Goal: Task Accomplishment & Management: Manage account settings

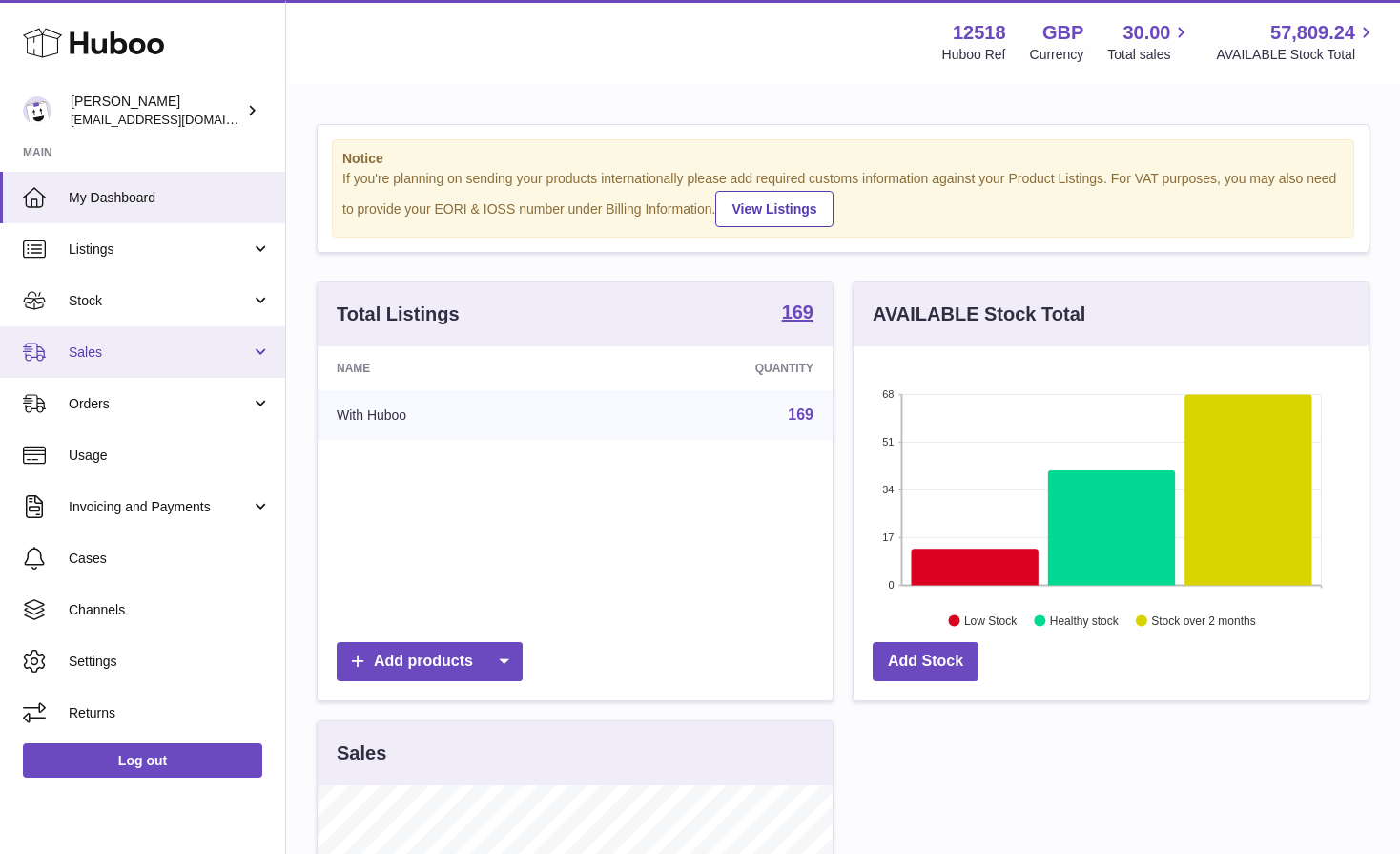
scroll to position [298, 515]
click at [99, 338] on link "Sales" at bounding box center [142, 351] width 285 height 52
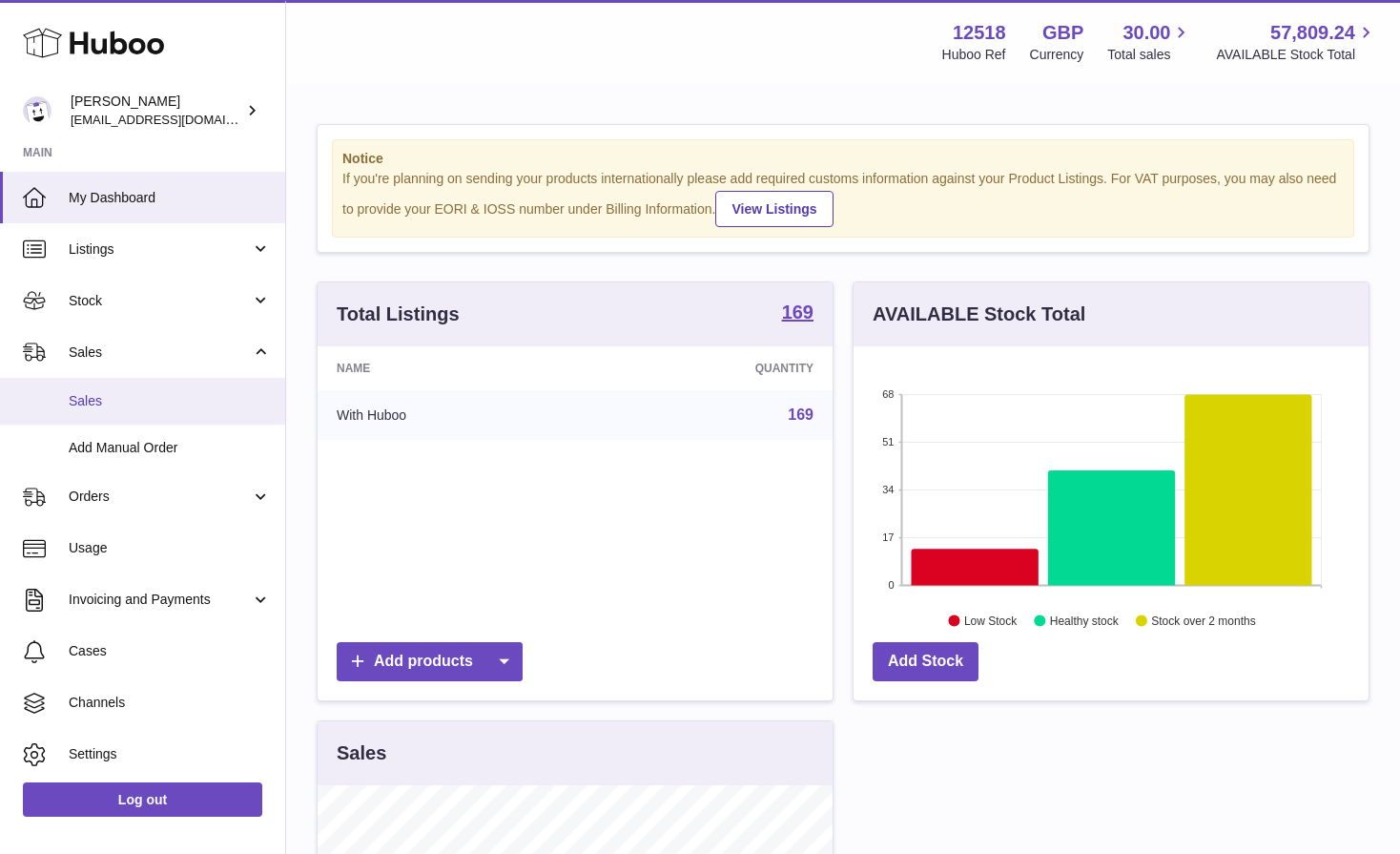
click at [102, 396] on span "Sales" at bounding box center [170, 401] width 202 height 18
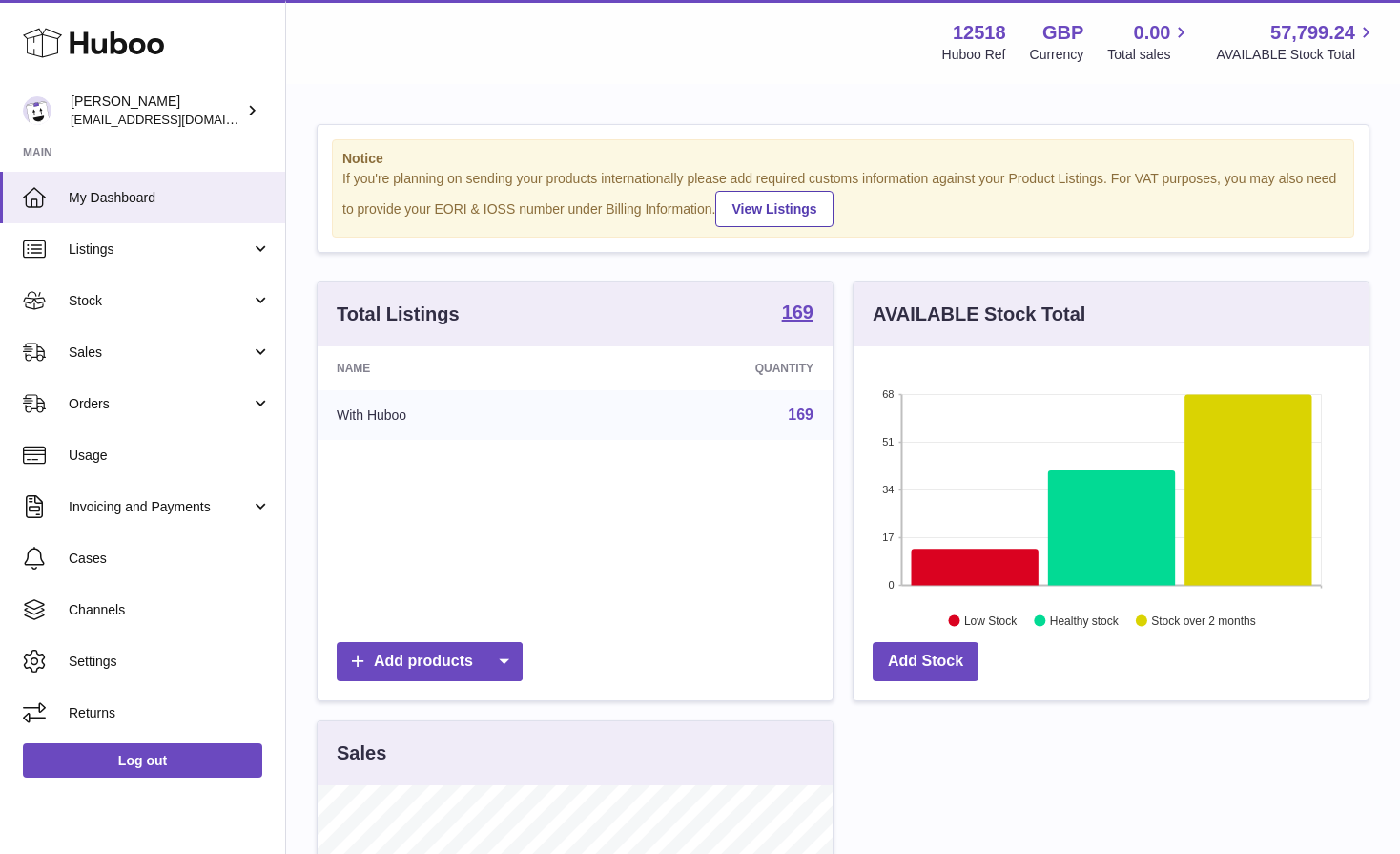
scroll to position [298, 515]
click at [94, 356] on span "Sales" at bounding box center [159, 352] width 182 height 18
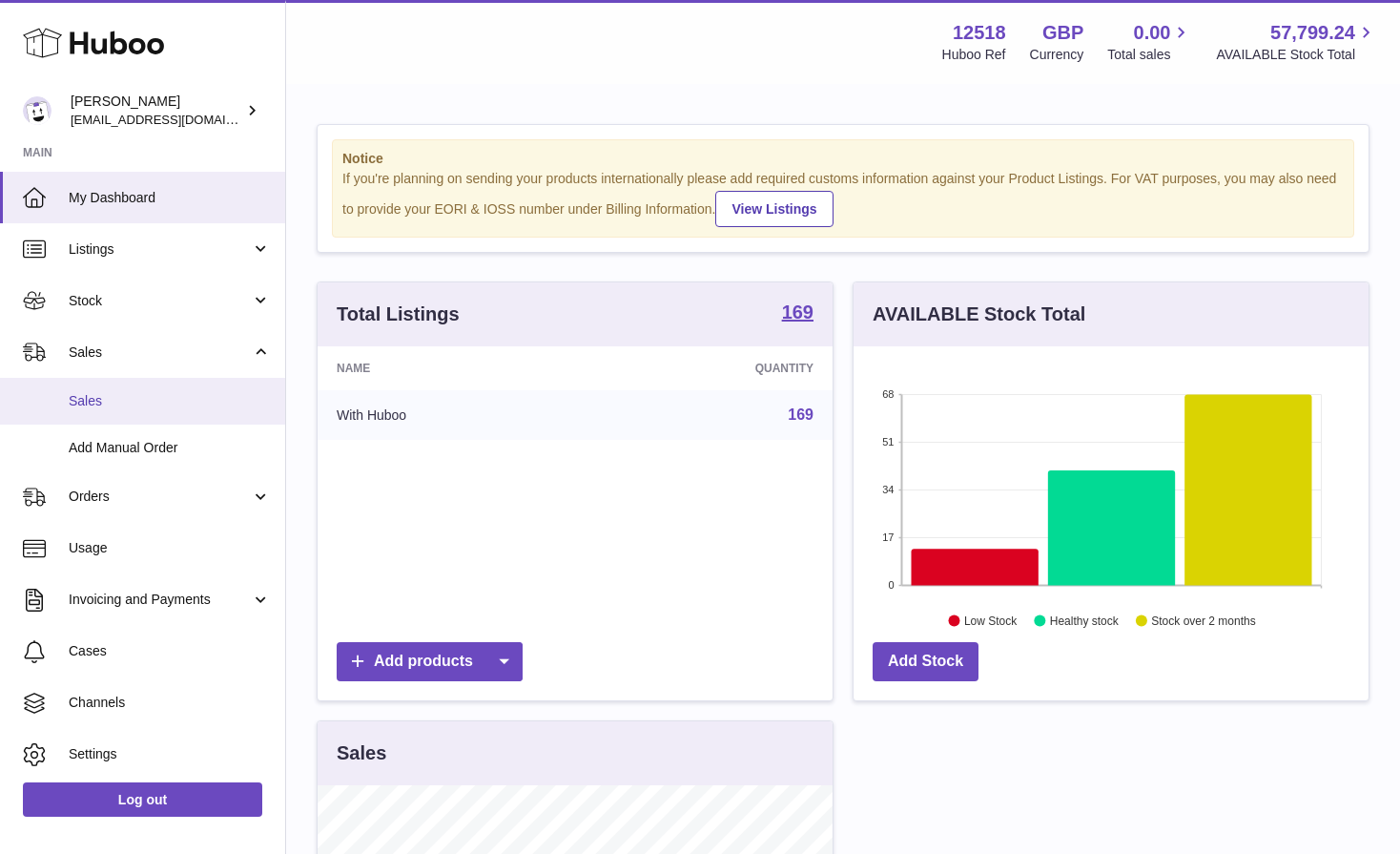
click at [94, 388] on link "Sales" at bounding box center [142, 401] width 285 height 47
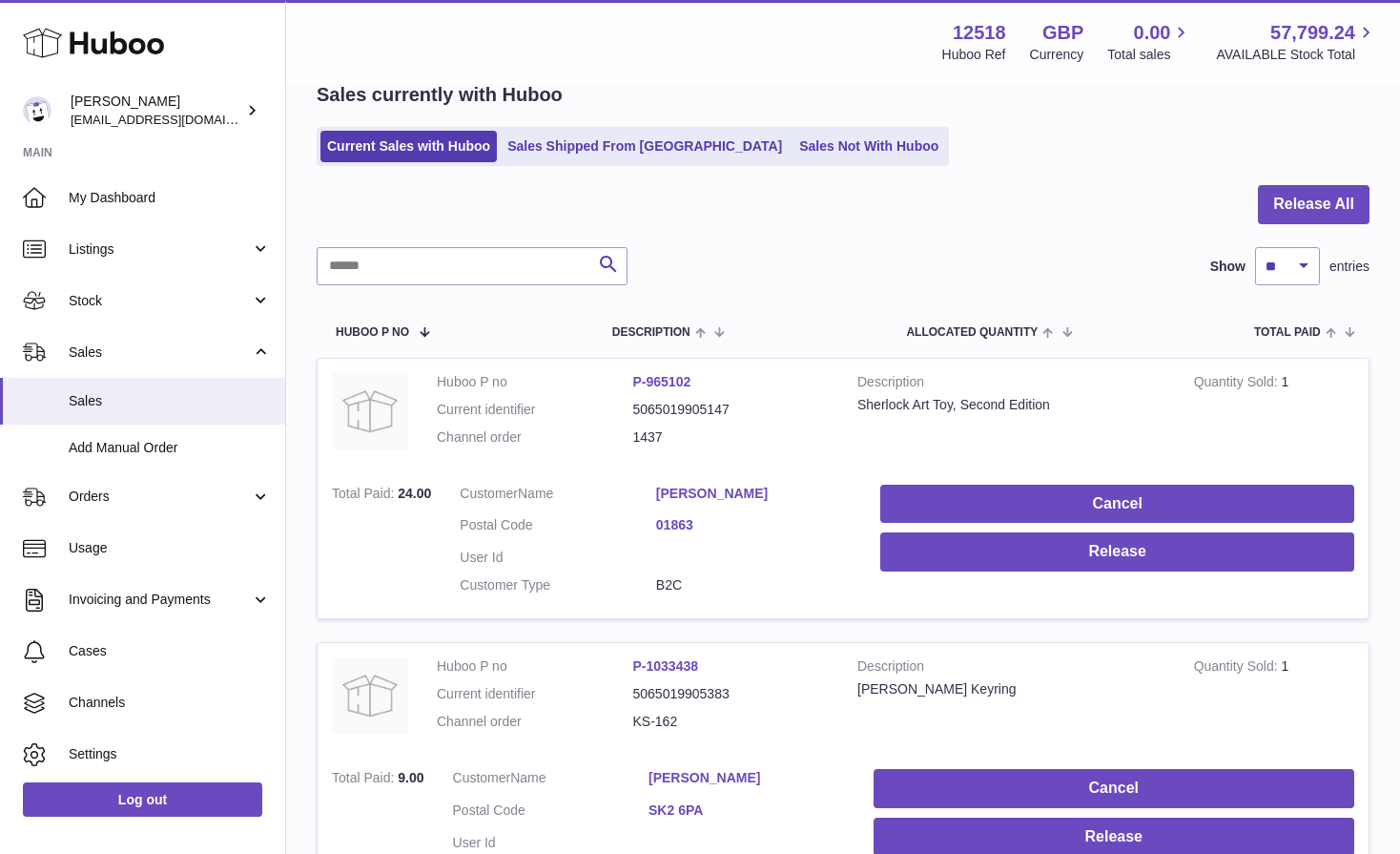
scroll to position [71, 0]
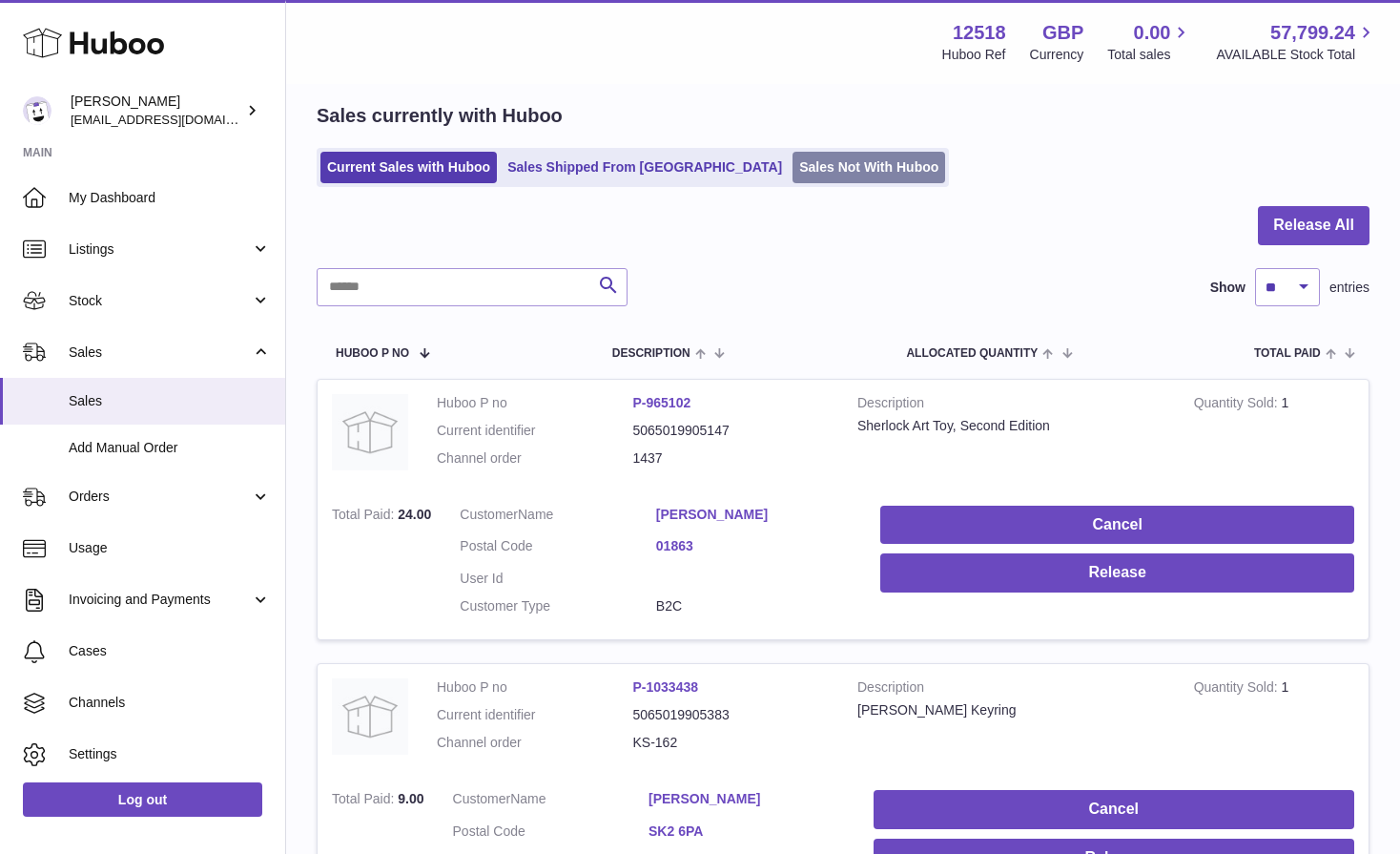
click at [792, 171] on link "Sales Not With Huboo" at bounding box center [868, 167] width 153 height 31
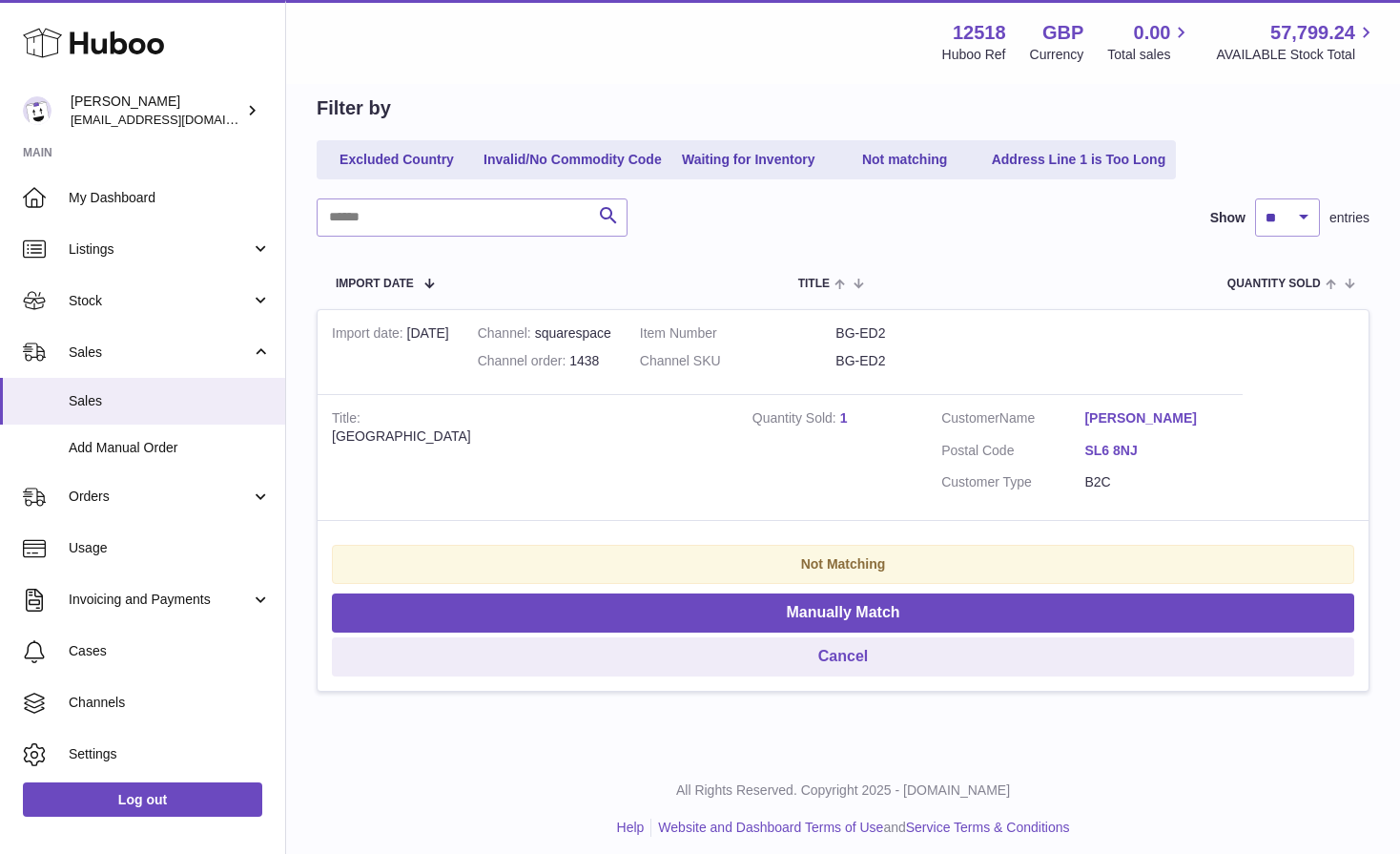
scroll to position [192, 0]
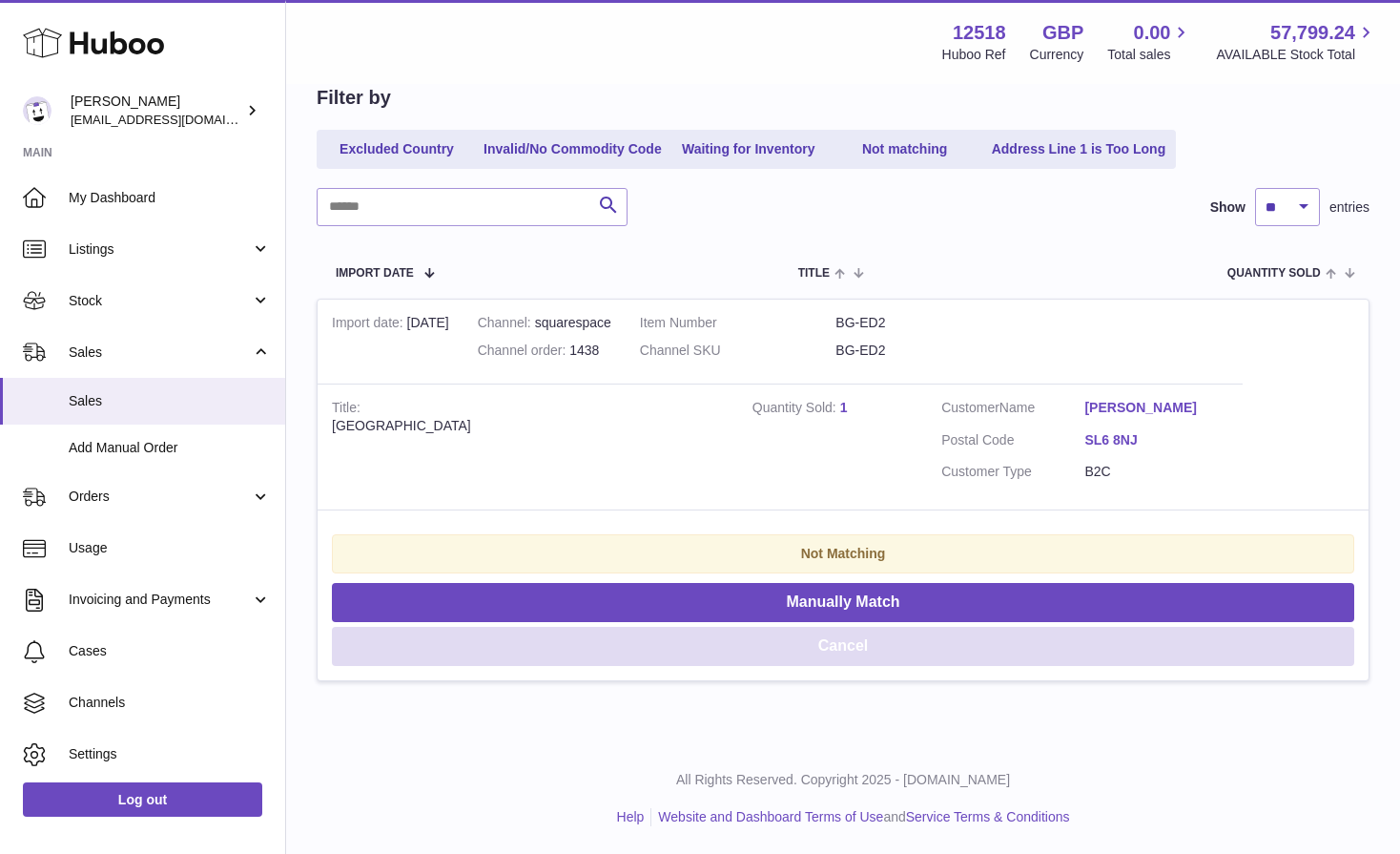
click at [826, 646] on button "Cancel" at bounding box center [842, 646] width 1022 height 39
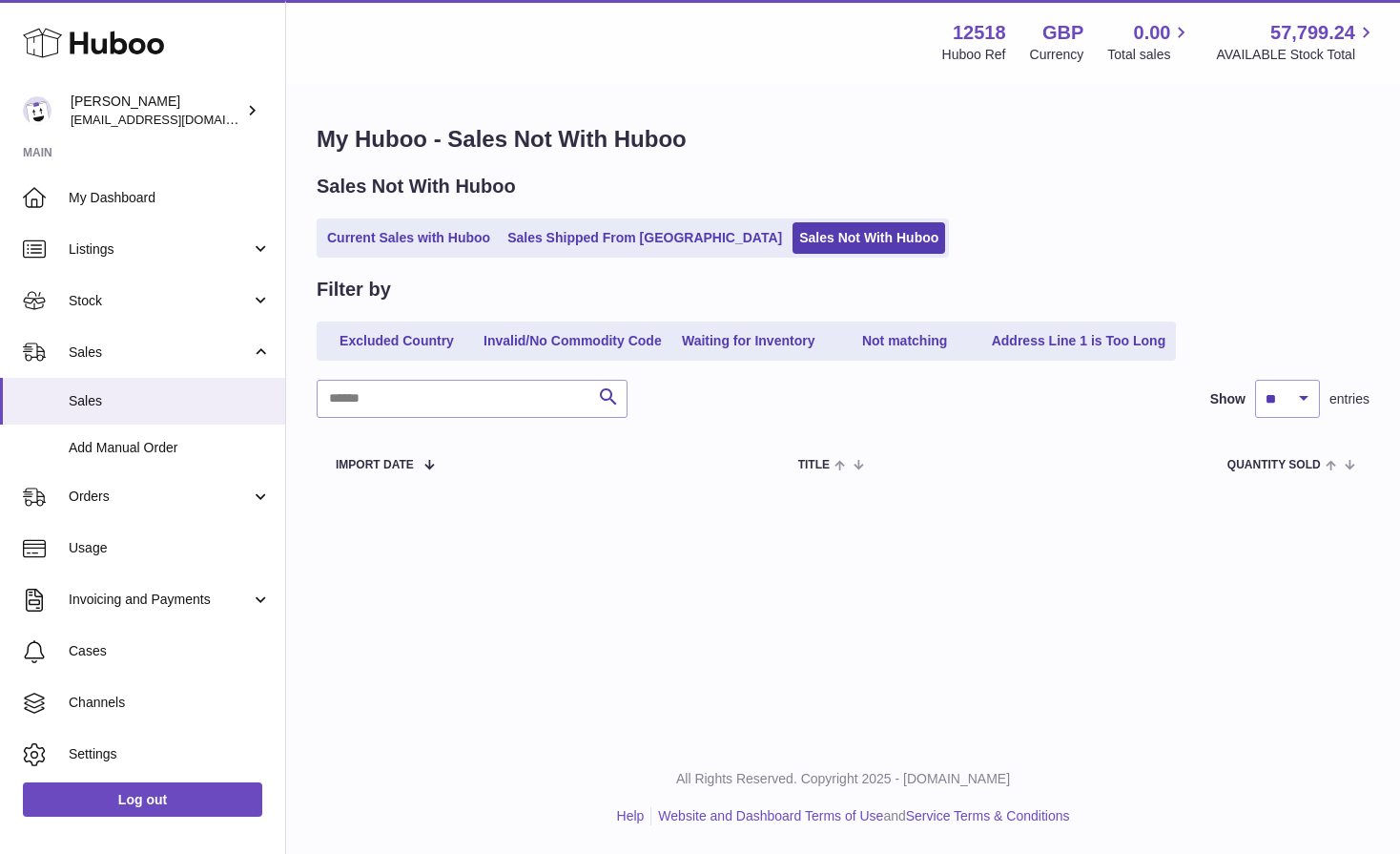
scroll to position [0, 0]
click at [452, 241] on link "Current Sales with Huboo" at bounding box center [408, 238] width 176 height 31
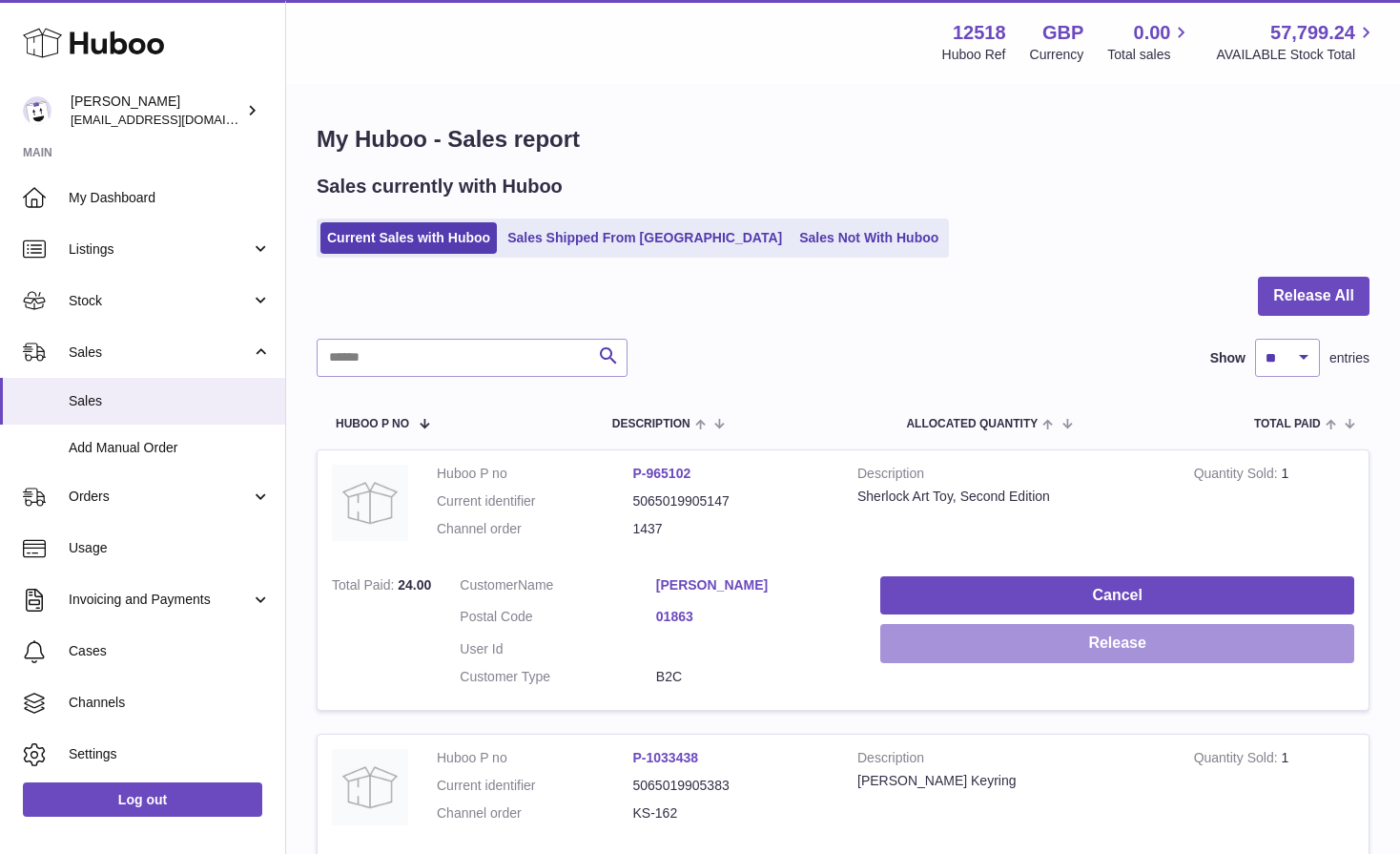
click at [1067, 635] on button "Release" at bounding box center [1116, 643] width 473 height 39
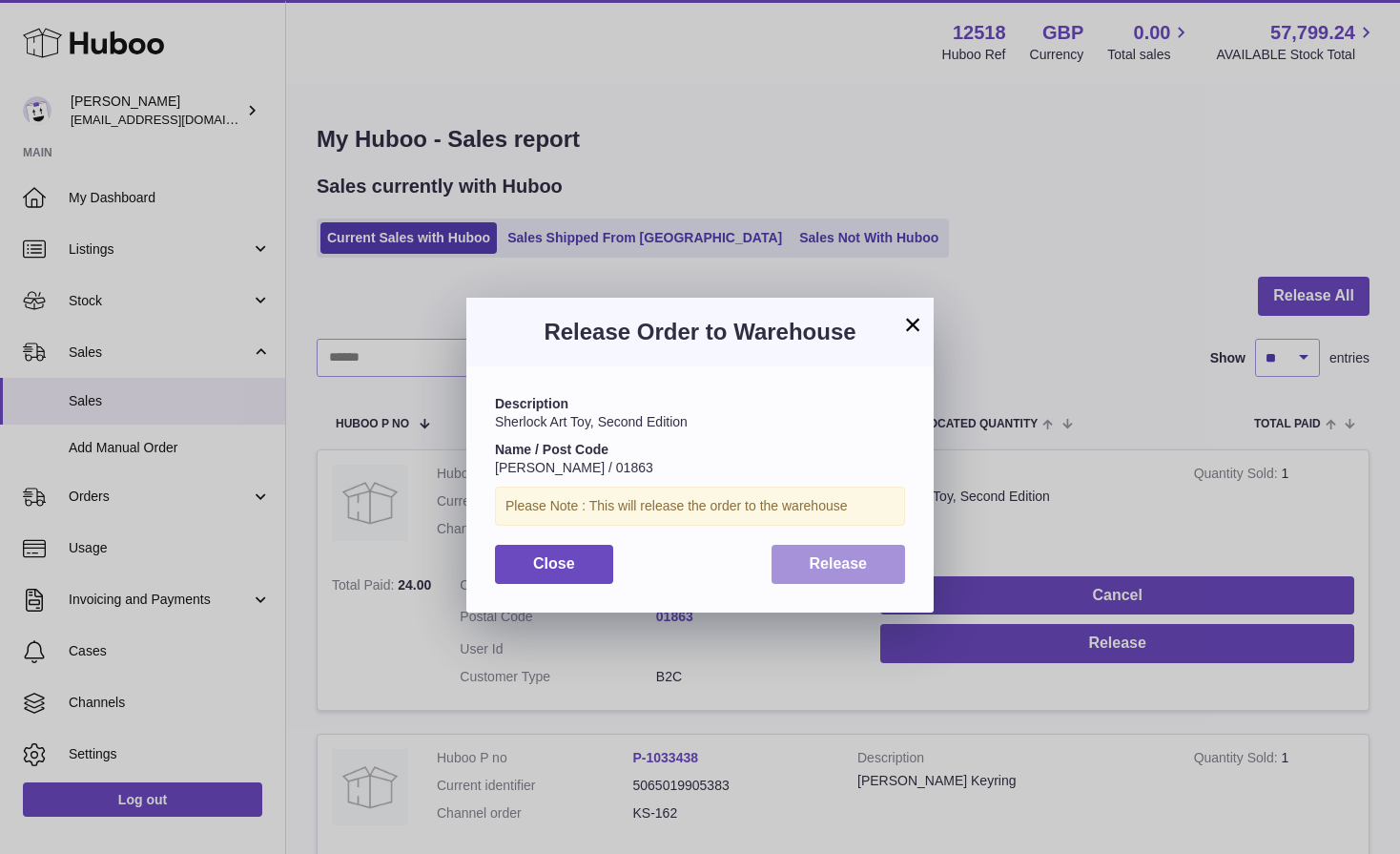
click at [860, 564] on span "Release" at bounding box center [839, 563] width 58 height 17
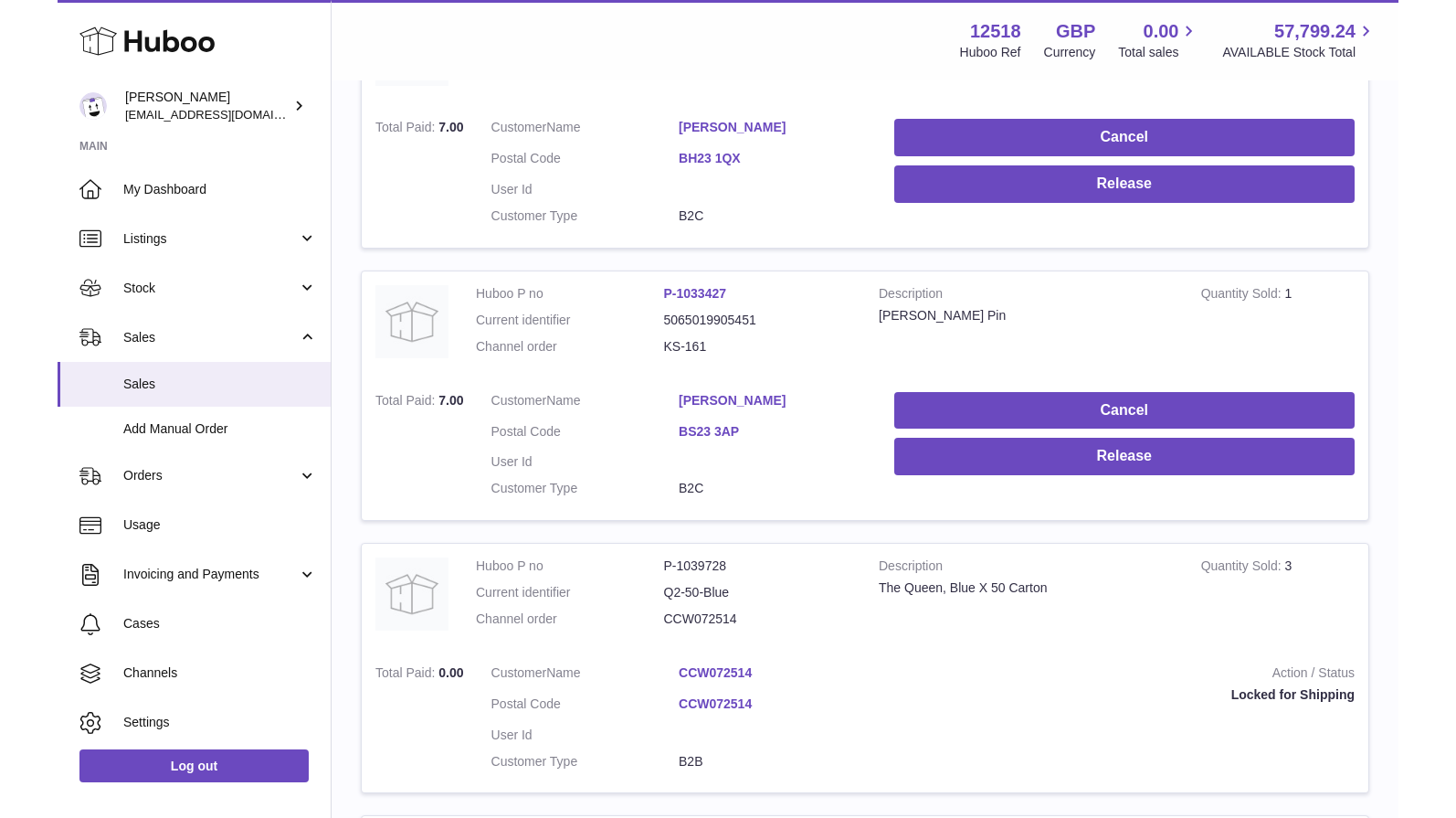
scroll to position [1511, 0]
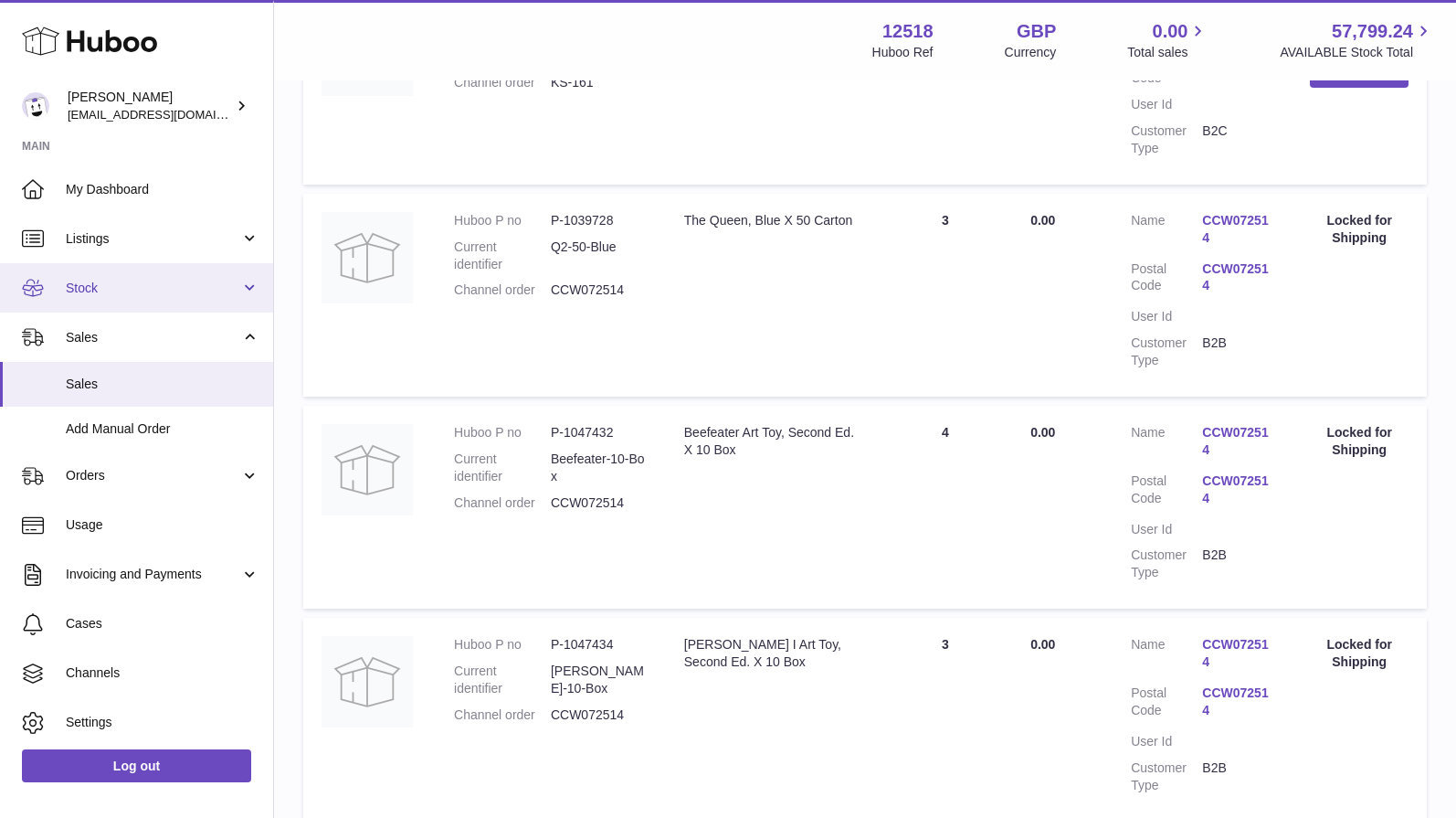
click at [102, 295] on span "Stock" at bounding box center [153, 288] width 174 height 18
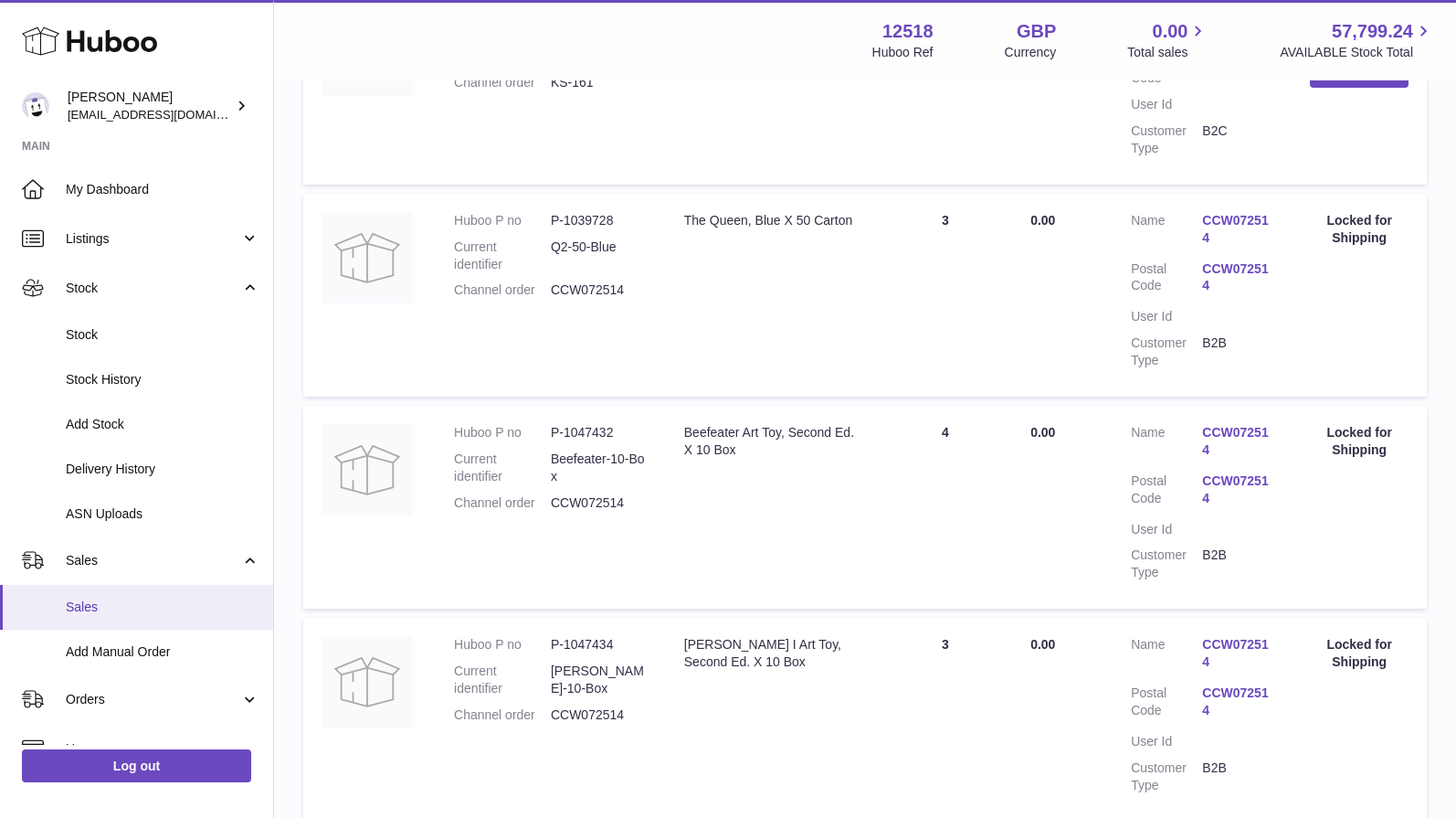
click at [88, 615] on span "Sales" at bounding box center [163, 607] width 194 height 18
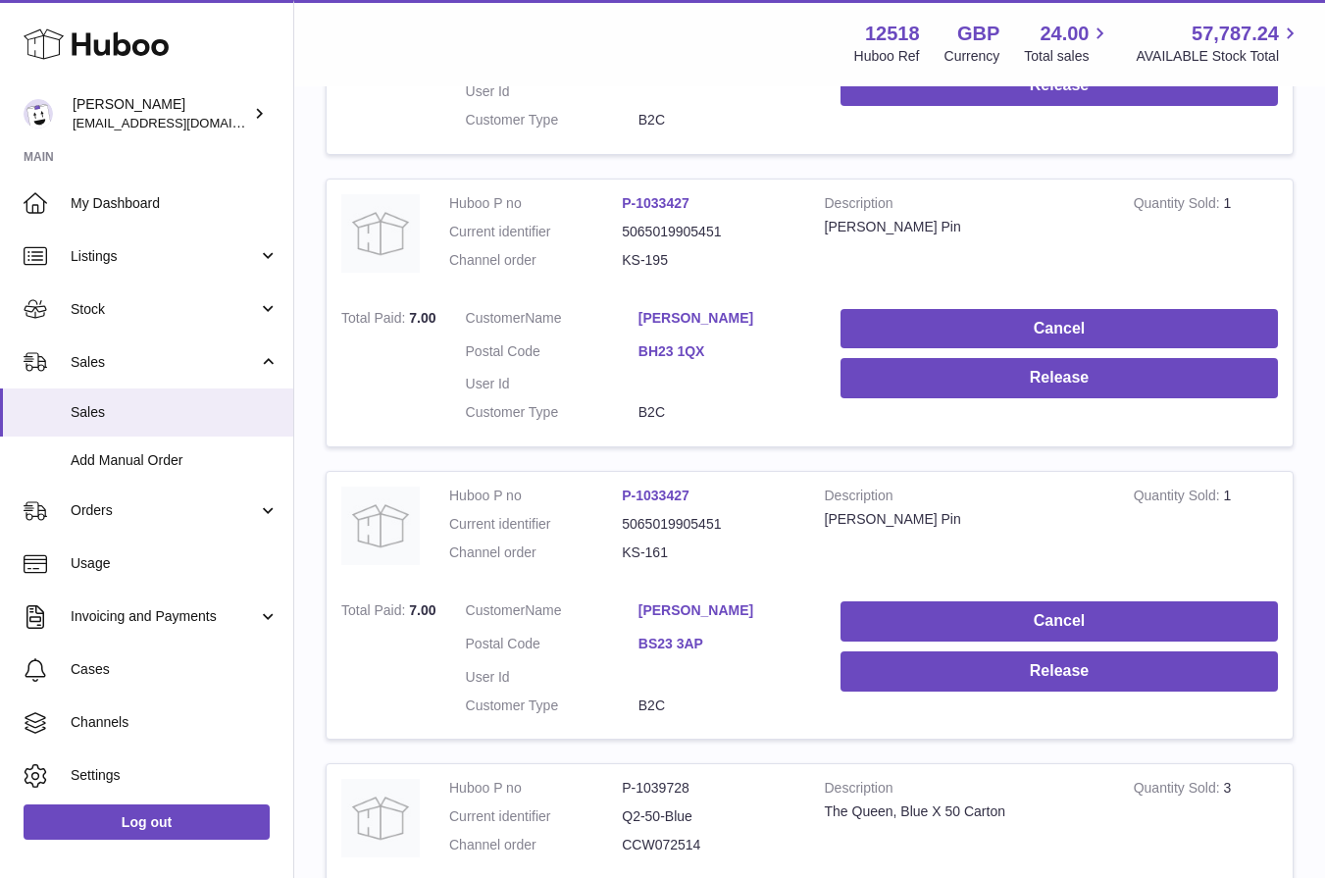
scroll to position [1760, 0]
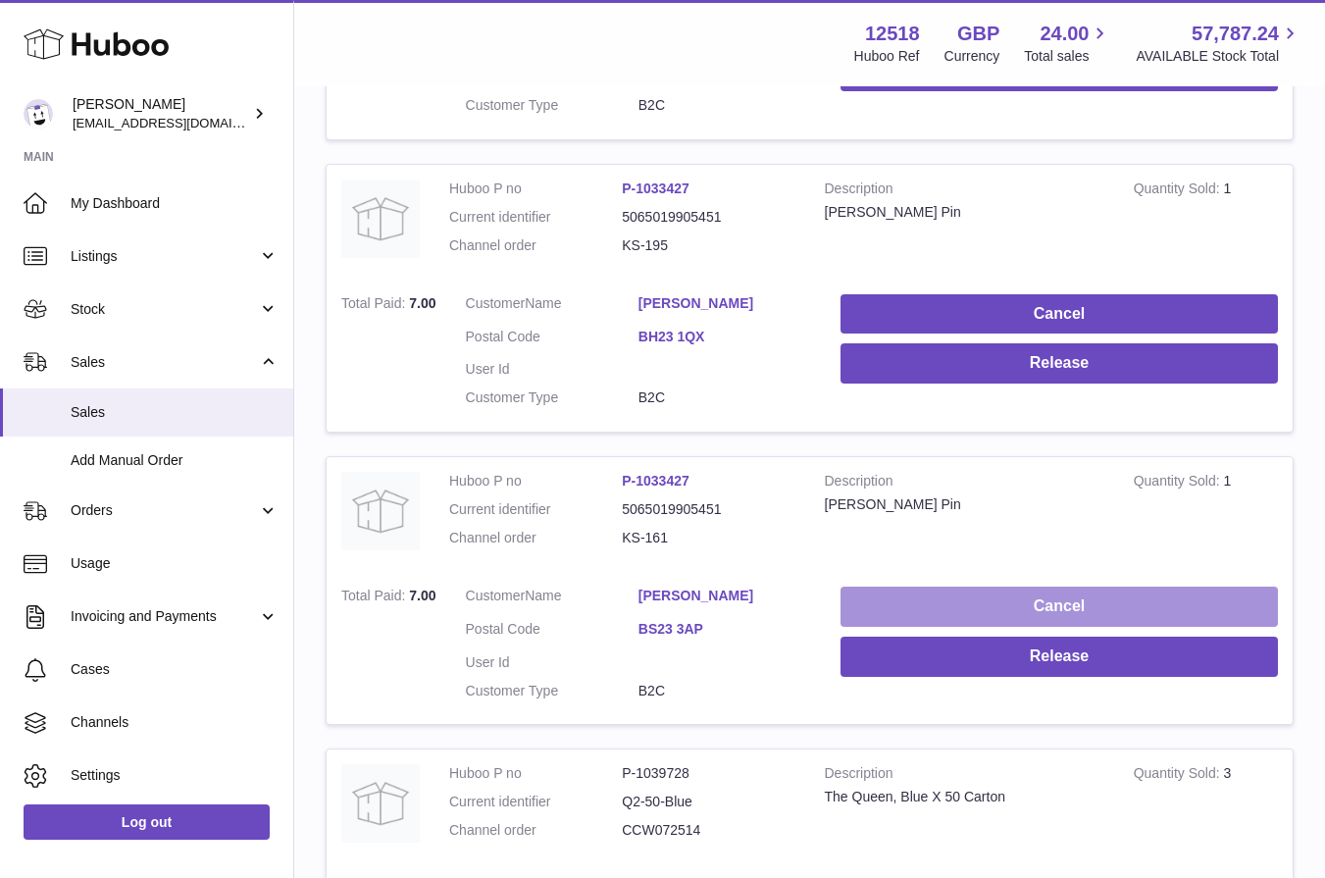
click at [939, 608] on button "Cancel" at bounding box center [1059, 606] width 437 height 40
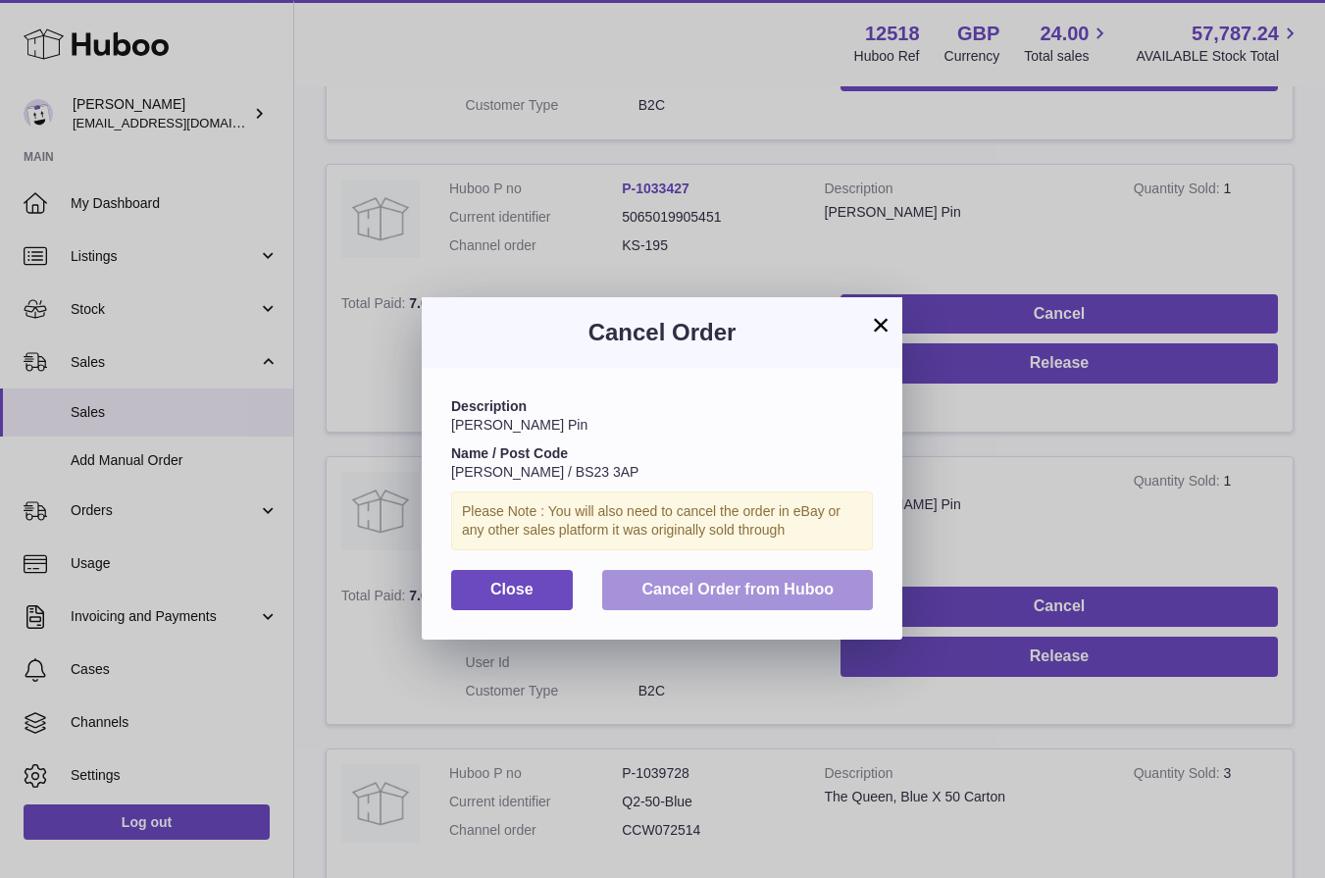
click at [774, 586] on span "Cancel Order from Huboo" at bounding box center [737, 589] width 192 height 17
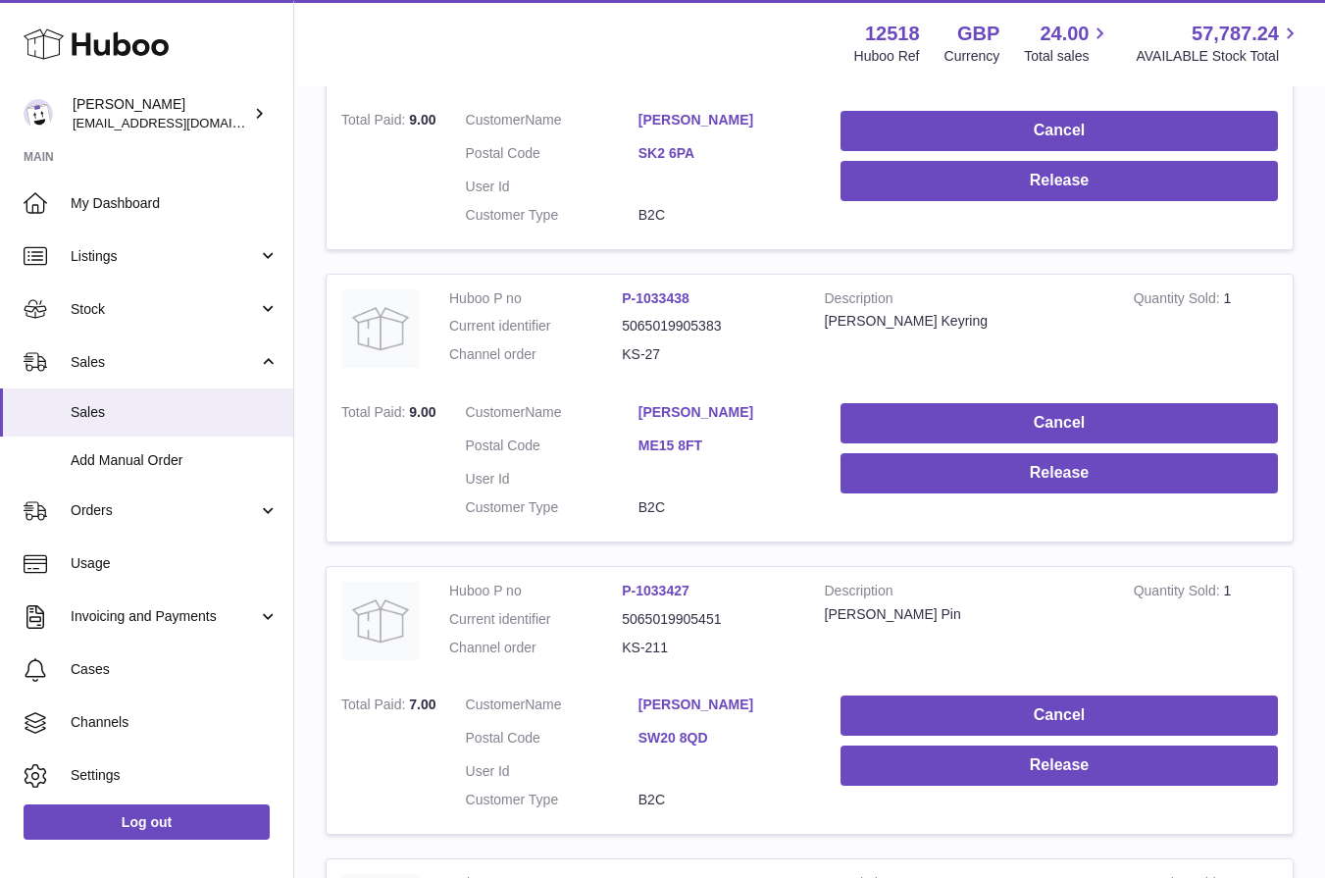
scroll to position [1043, 0]
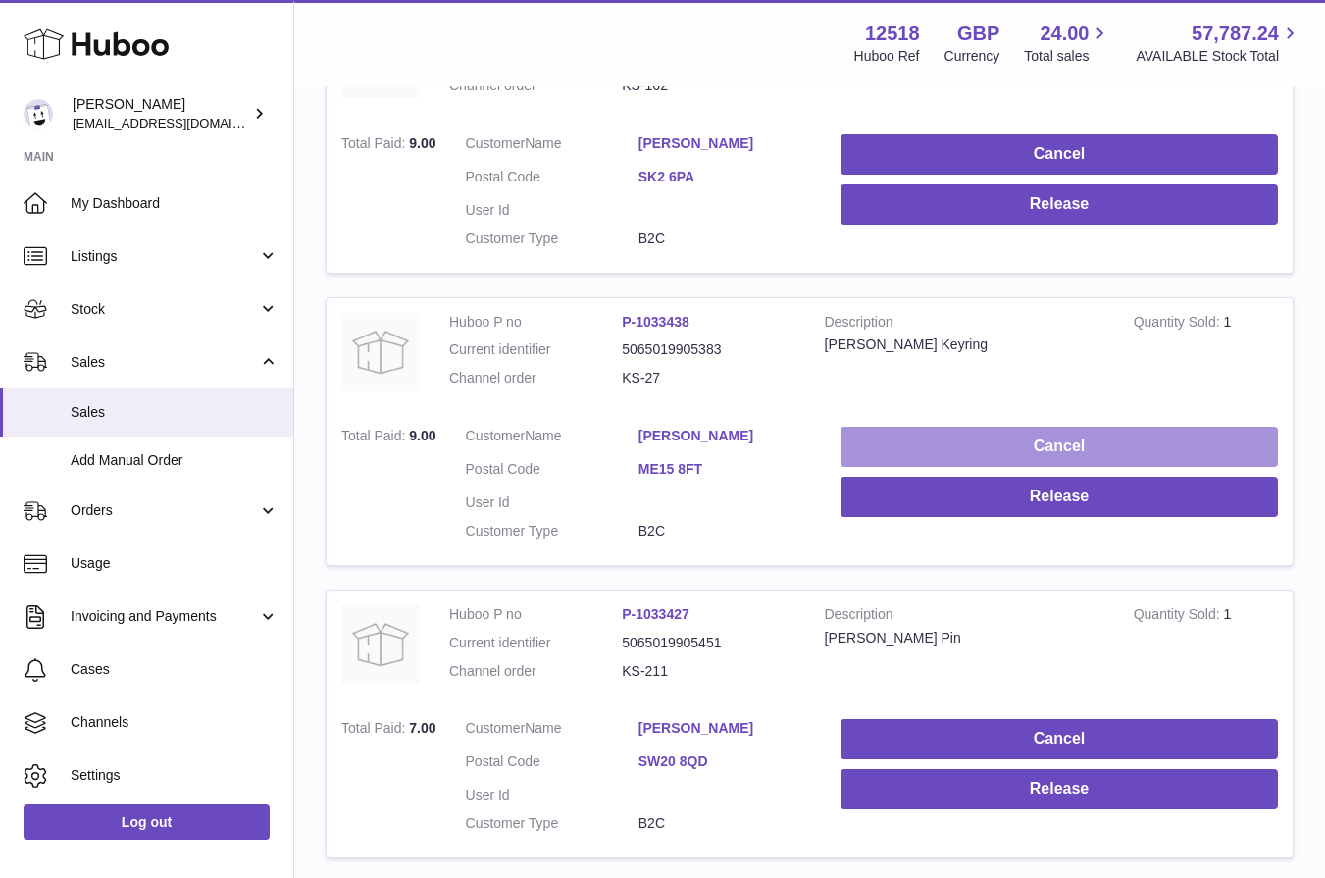
click at [1047, 448] on button "Cancel" at bounding box center [1059, 447] width 437 height 40
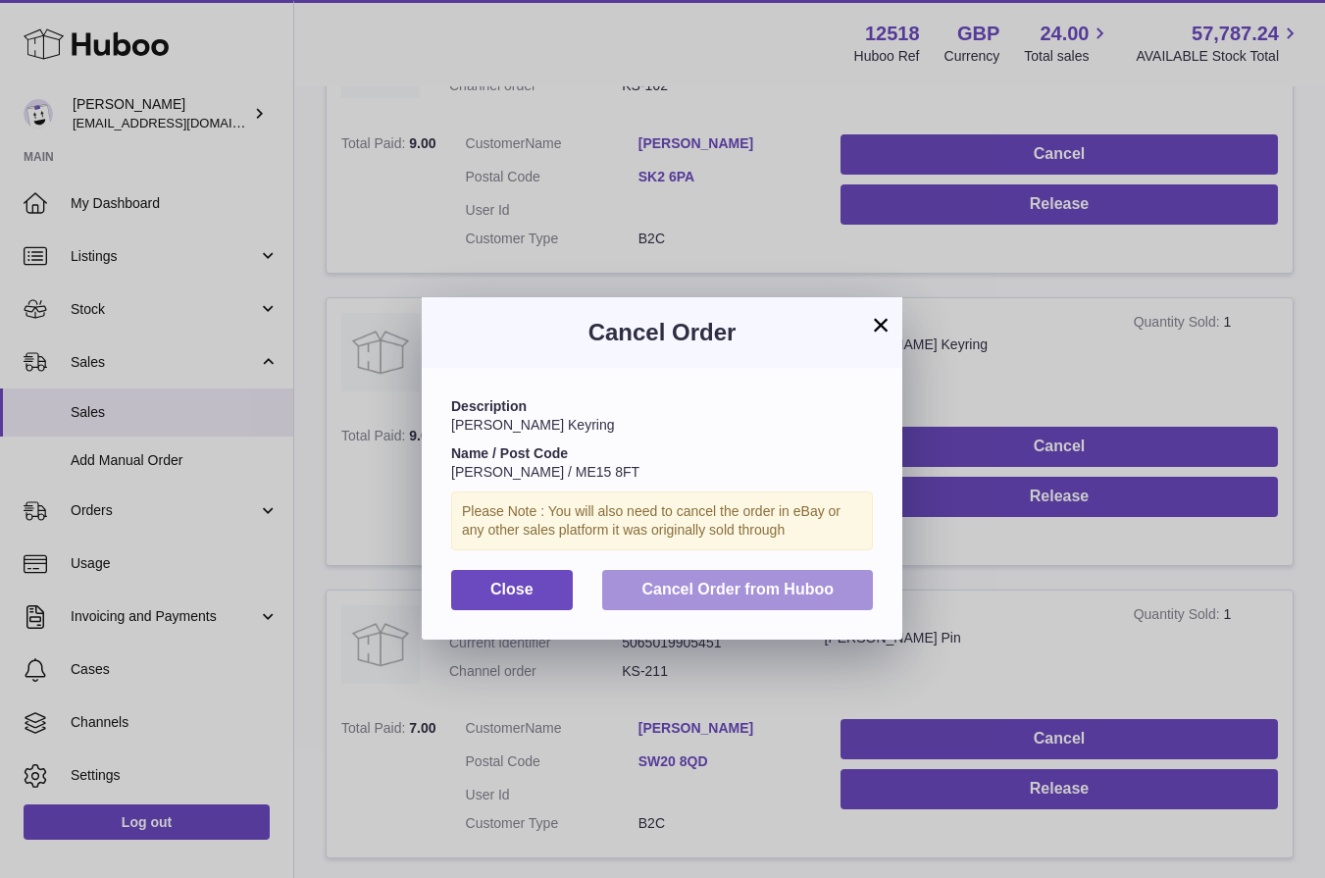
click at [781, 593] on span "Cancel Order from Huboo" at bounding box center [737, 589] width 192 height 17
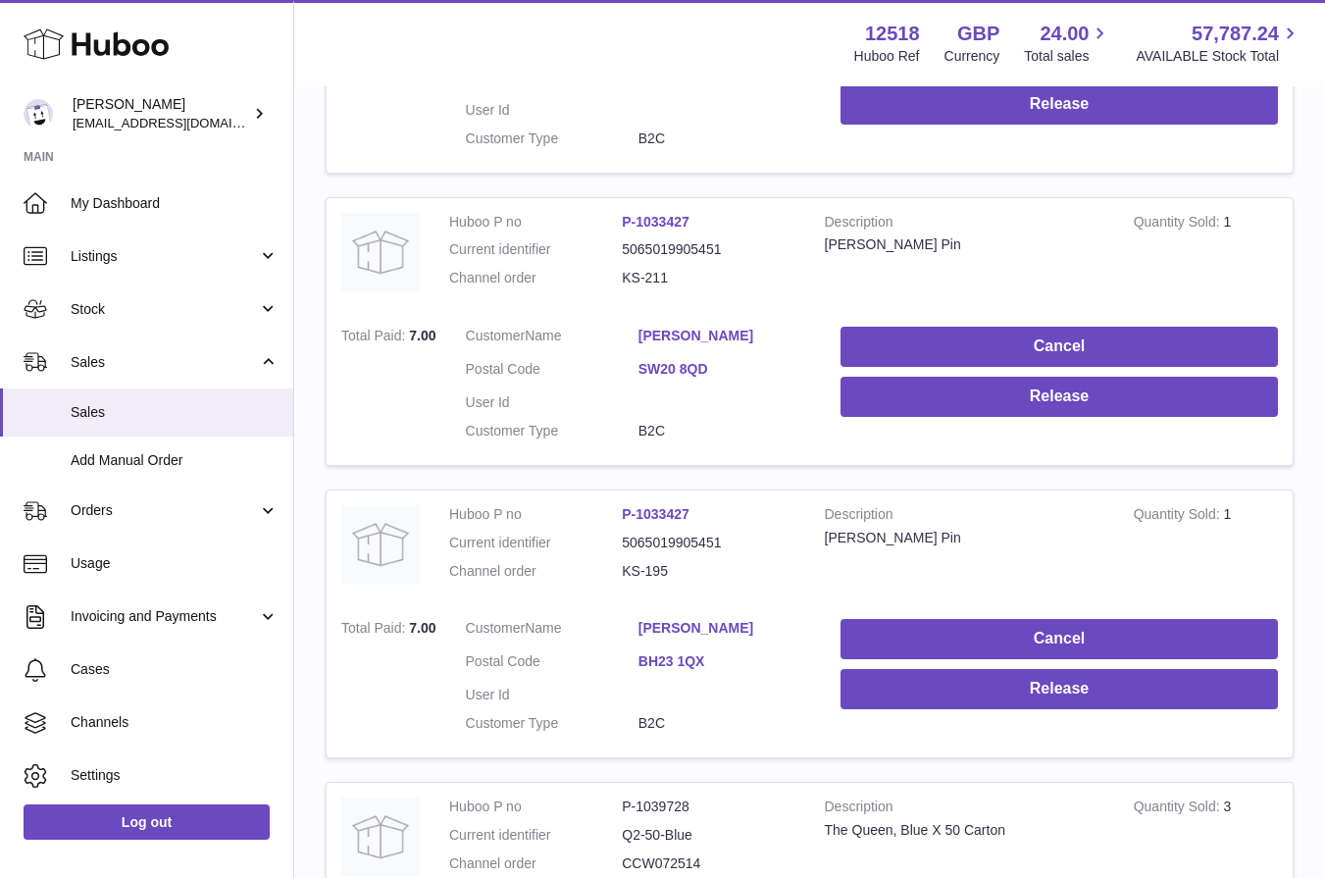
scroll to position [1130, 0]
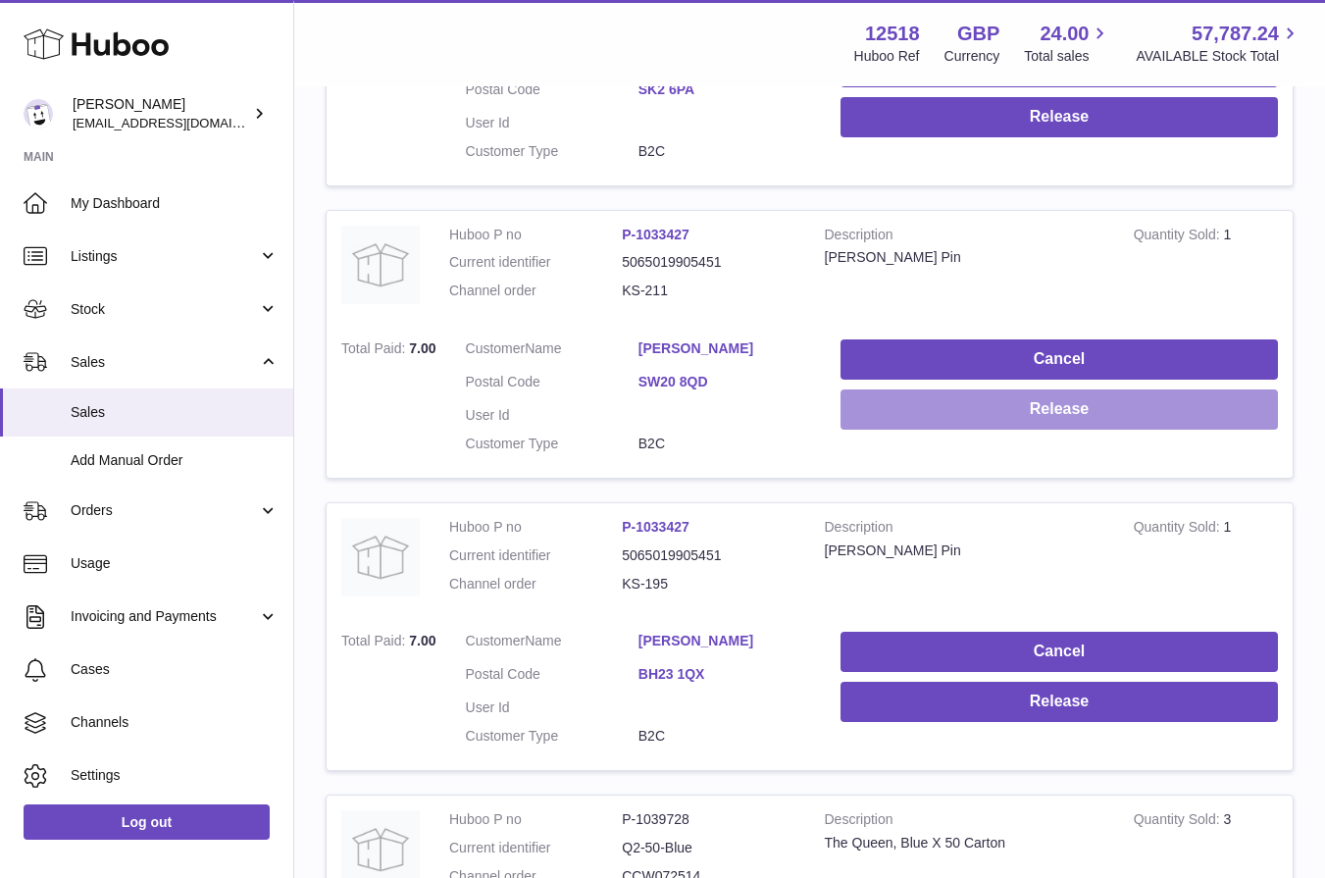
click at [1049, 412] on button "Release" at bounding box center [1059, 409] width 437 height 40
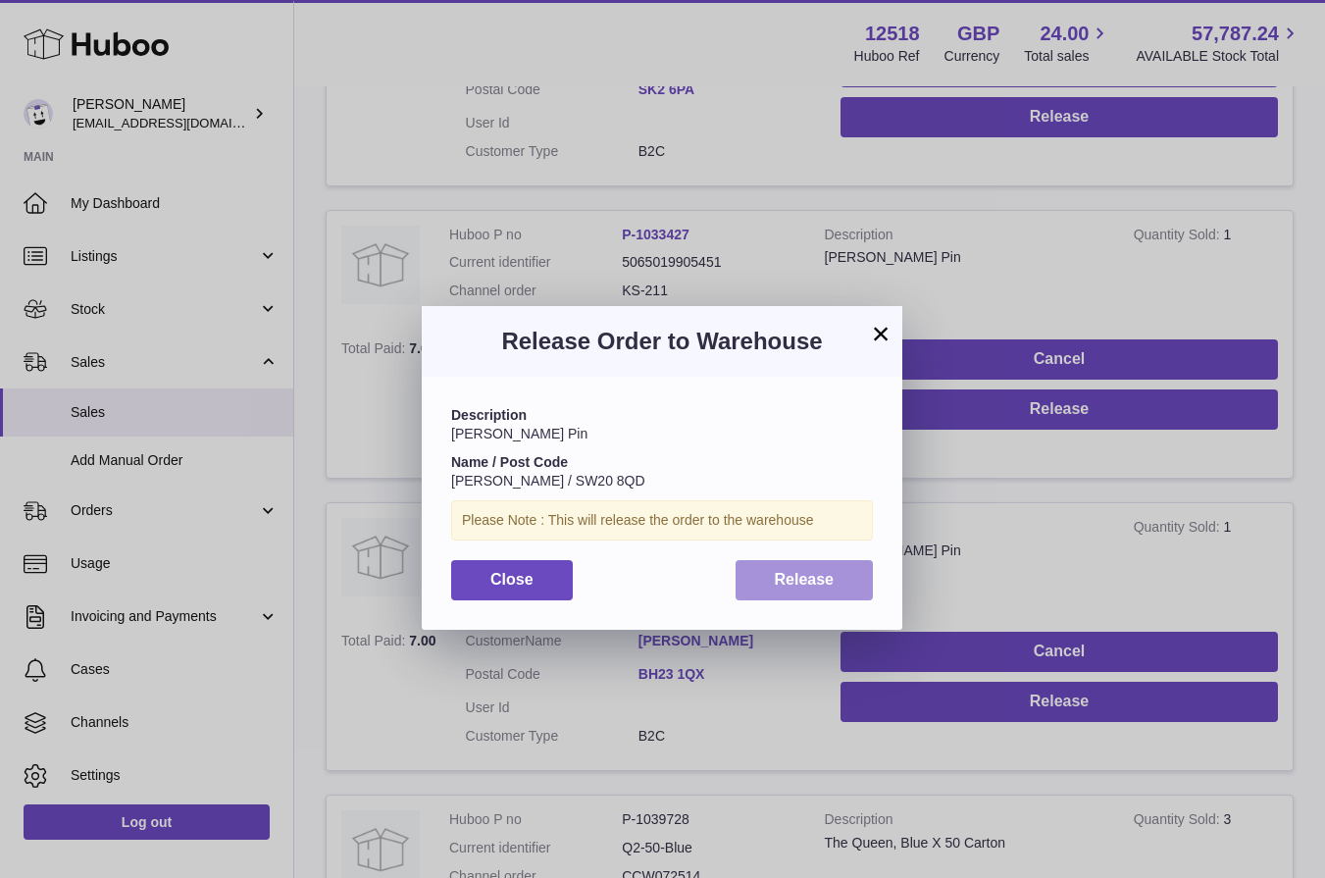
click at [824, 577] on span "Release" at bounding box center [805, 579] width 60 height 17
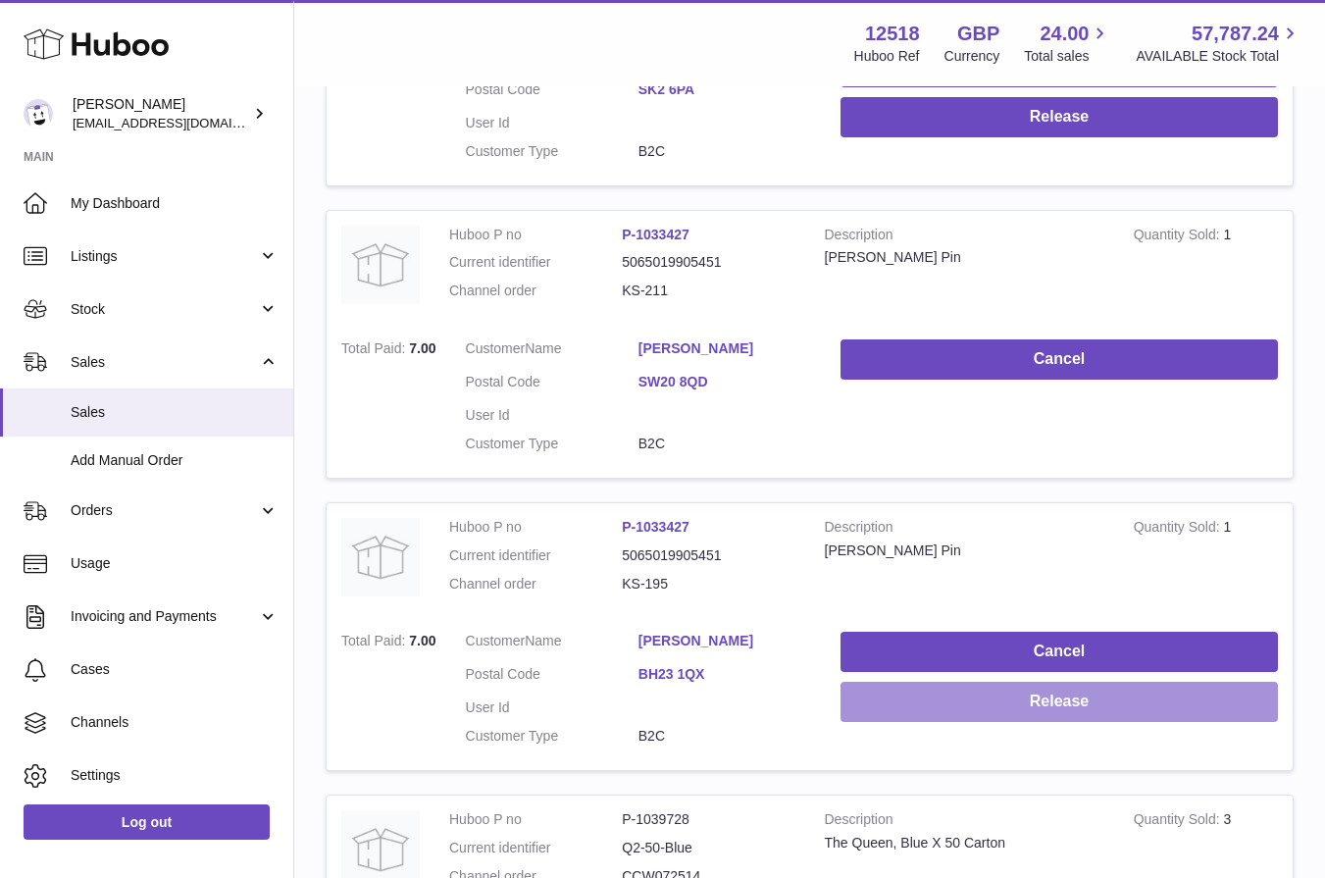
click at [983, 696] on button "Release" at bounding box center [1059, 702] width 437 height 40
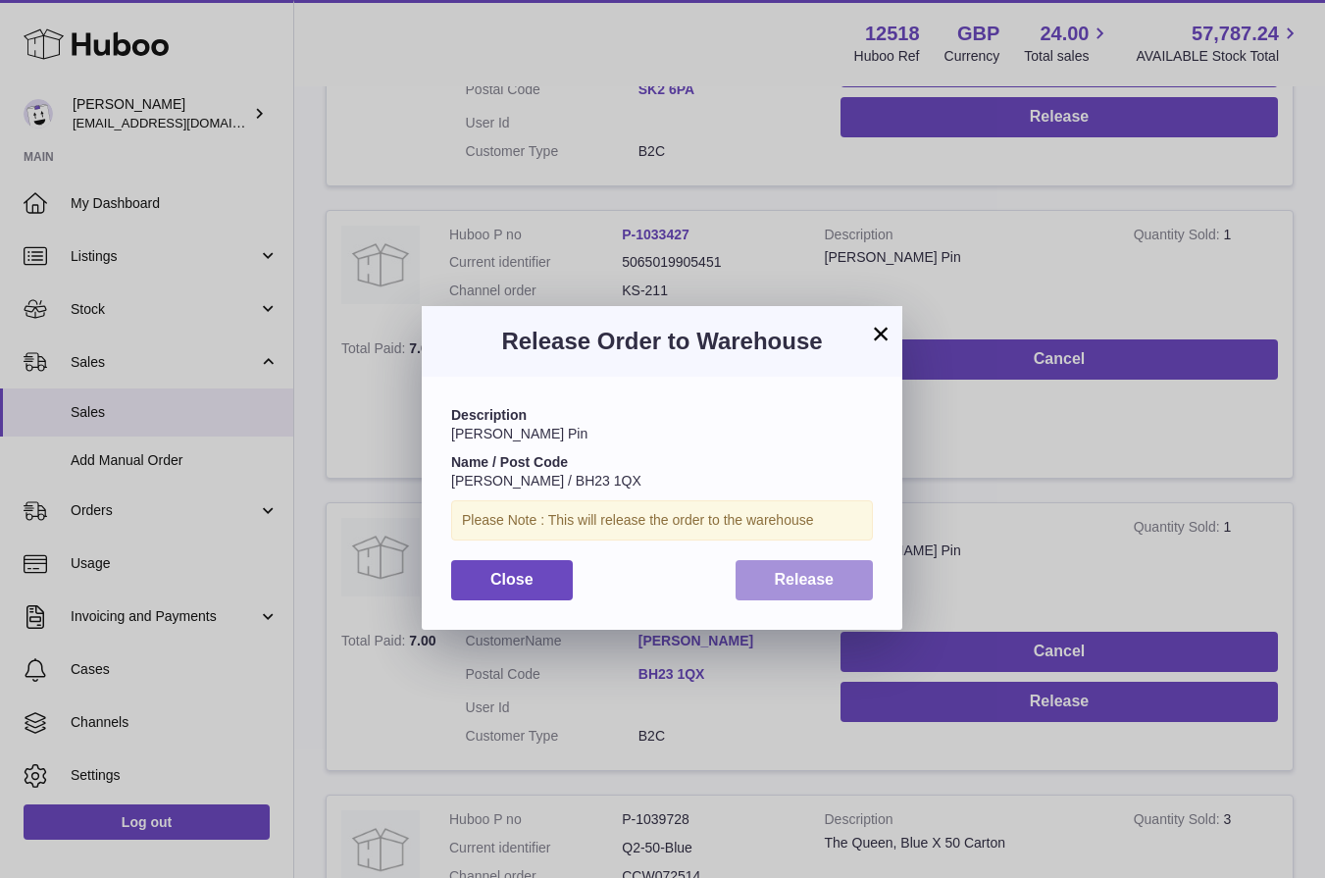
click at [834, 590] on button "Release" at bounding box center [805, 580] width 138 height 40
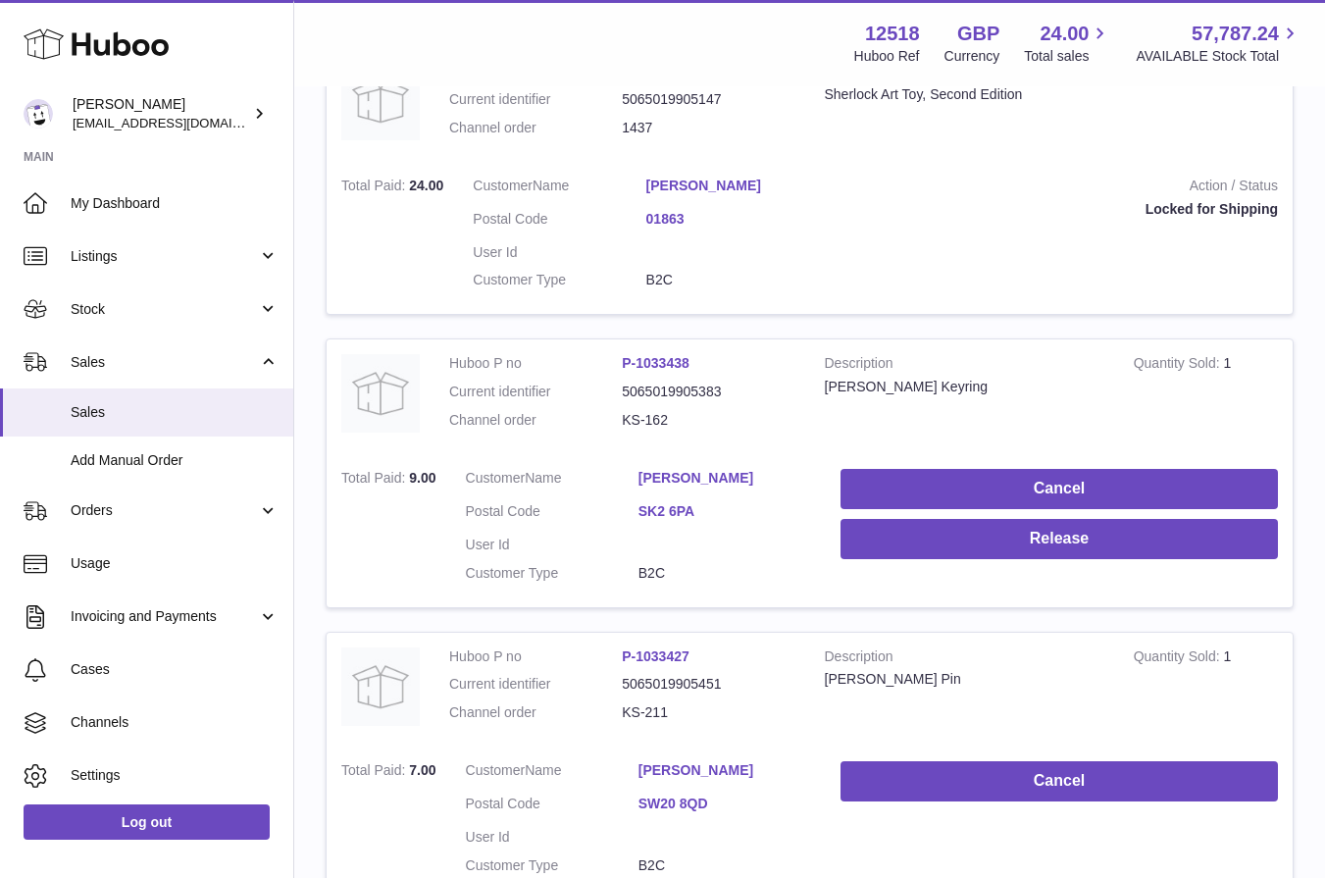
scroll to position [681, 0]
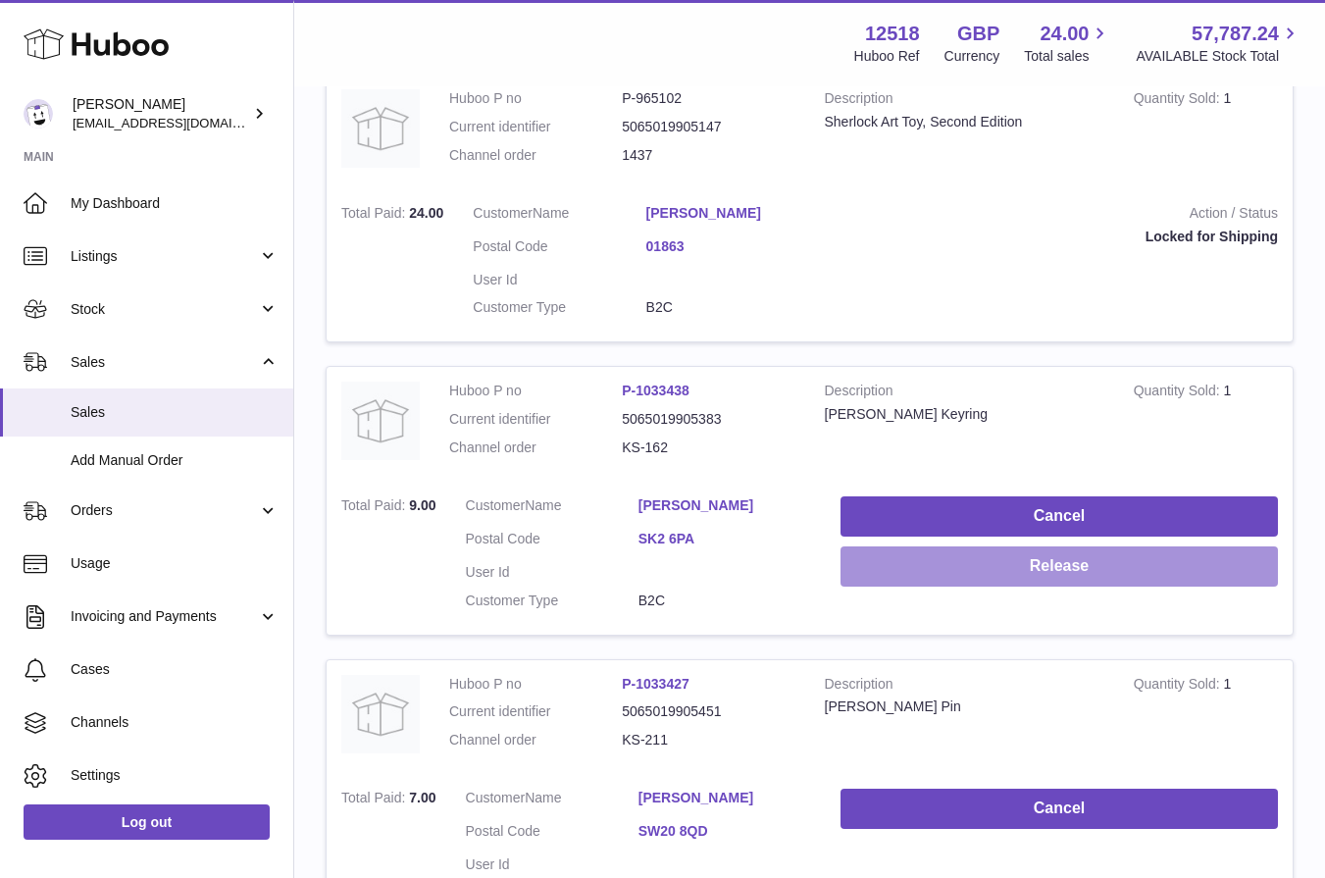
click at [1033, 573] on button "Release" at bounding box center [1059, 566] width 437 height 40
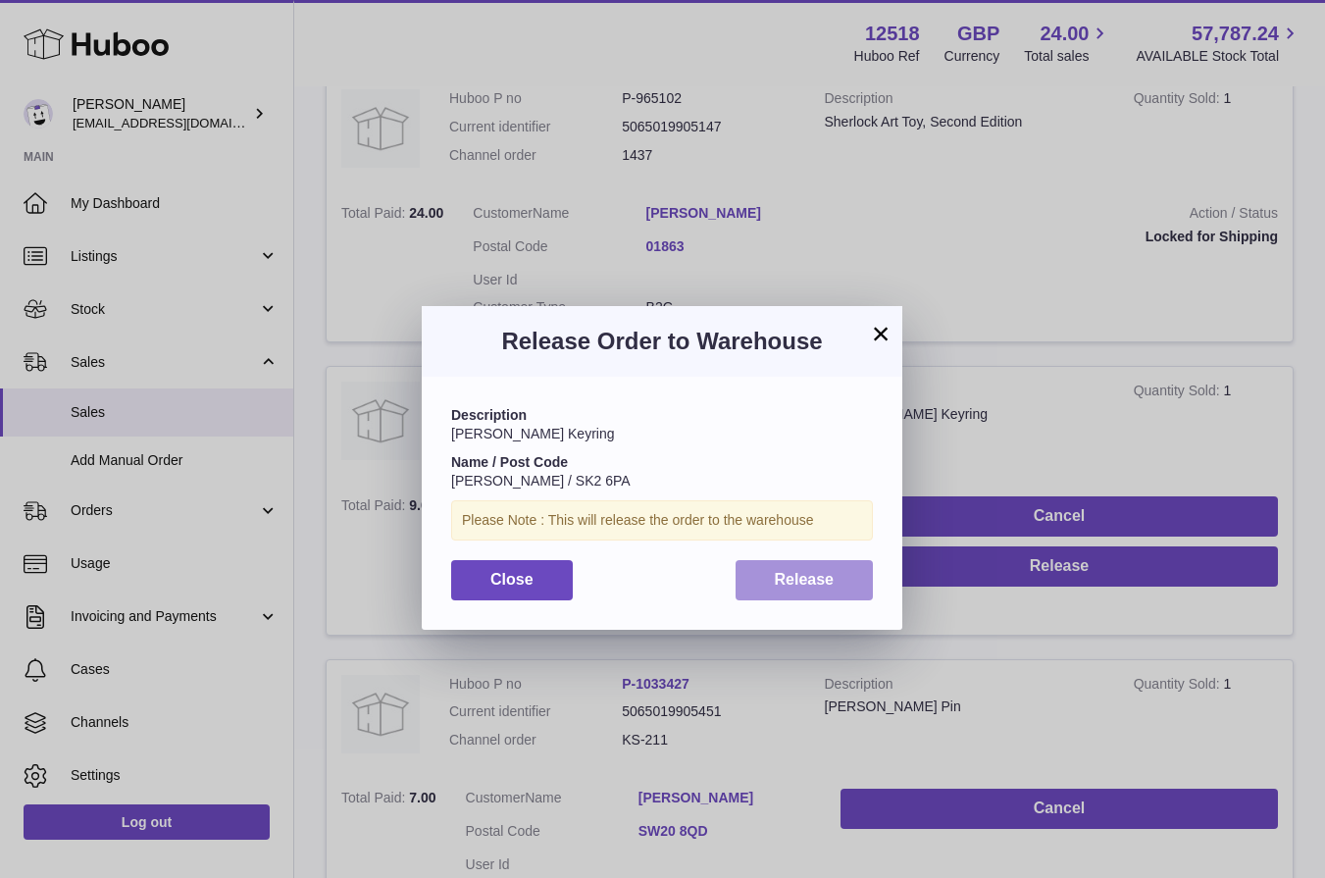
click at [831, 581] on span "Release" at bounding box center [805, 579] width 60 height 17
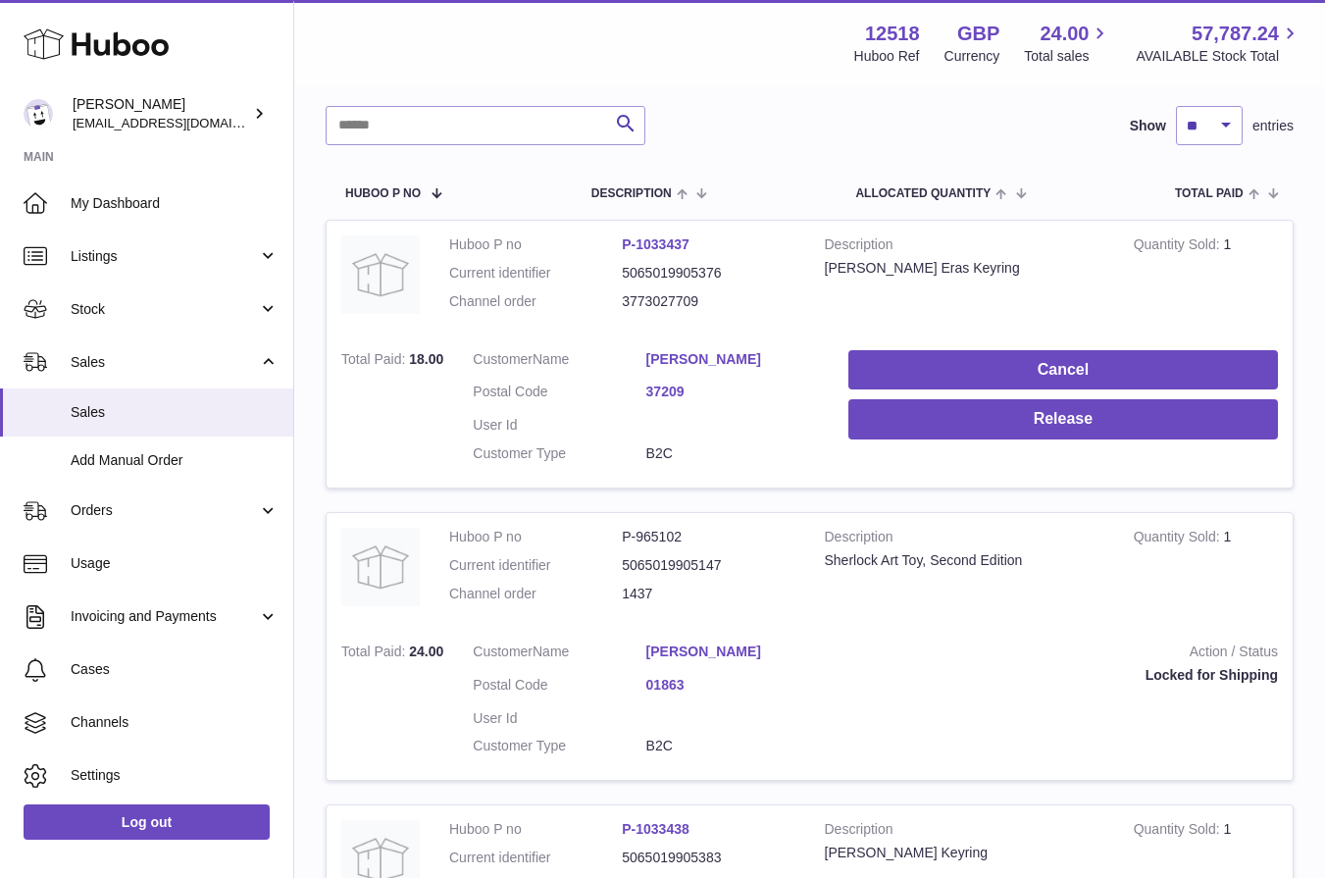
scroll to position [243, 0]
click at [980, 441] on td "Cancel Release" at bounding box center [1063, 410] width 459 height 153
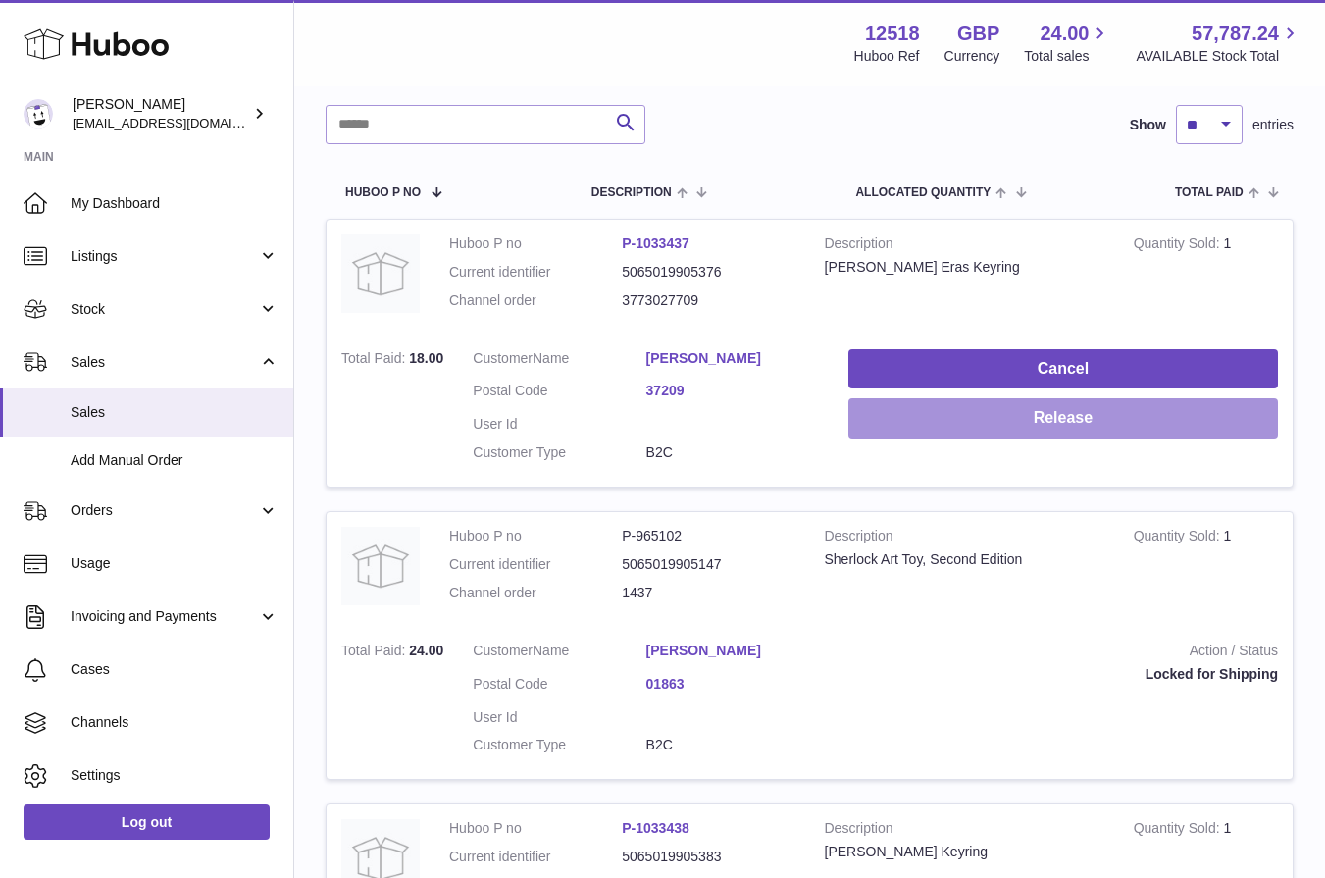
click at [980, 427] on button "Release" at bounding box center [1063, 418] width 430 height 40
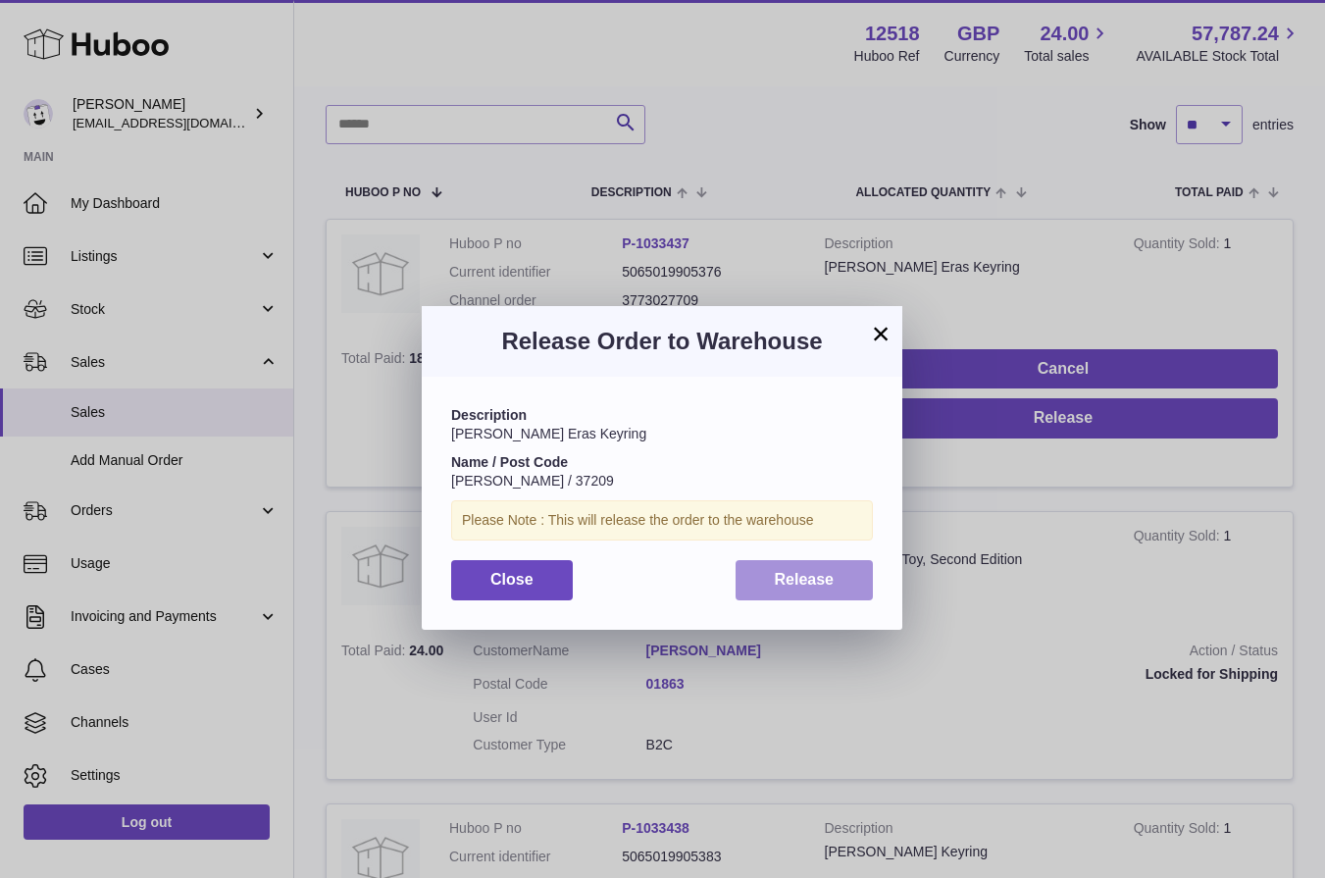
click at [805, 578] on span "Release" at bounding box center [805, 579] width 60 height 17
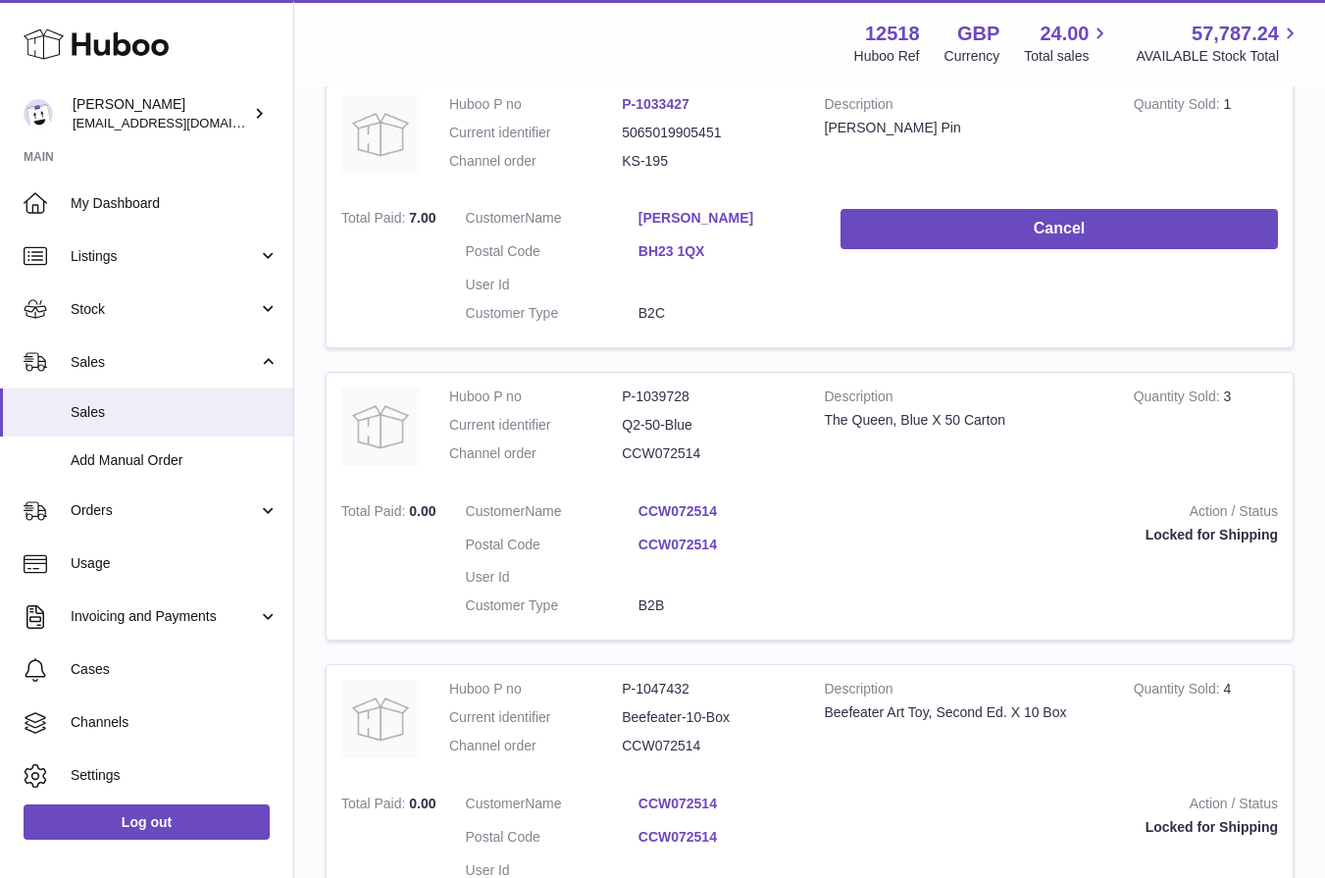
scroll to position [1554, 0]
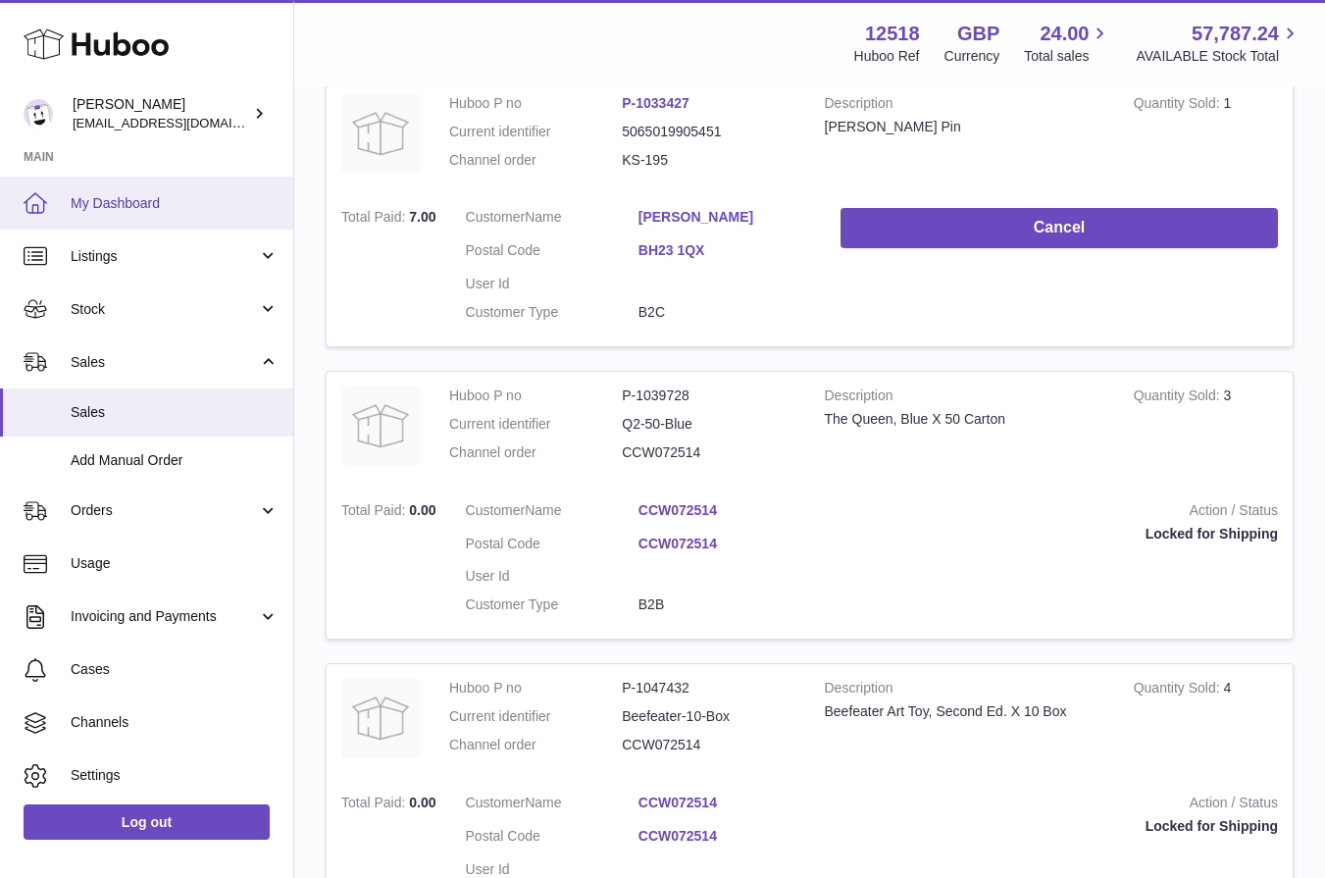
click at [123, 212] on link "My Dashboard" at bounding box center [146, 203] width 293 height 53
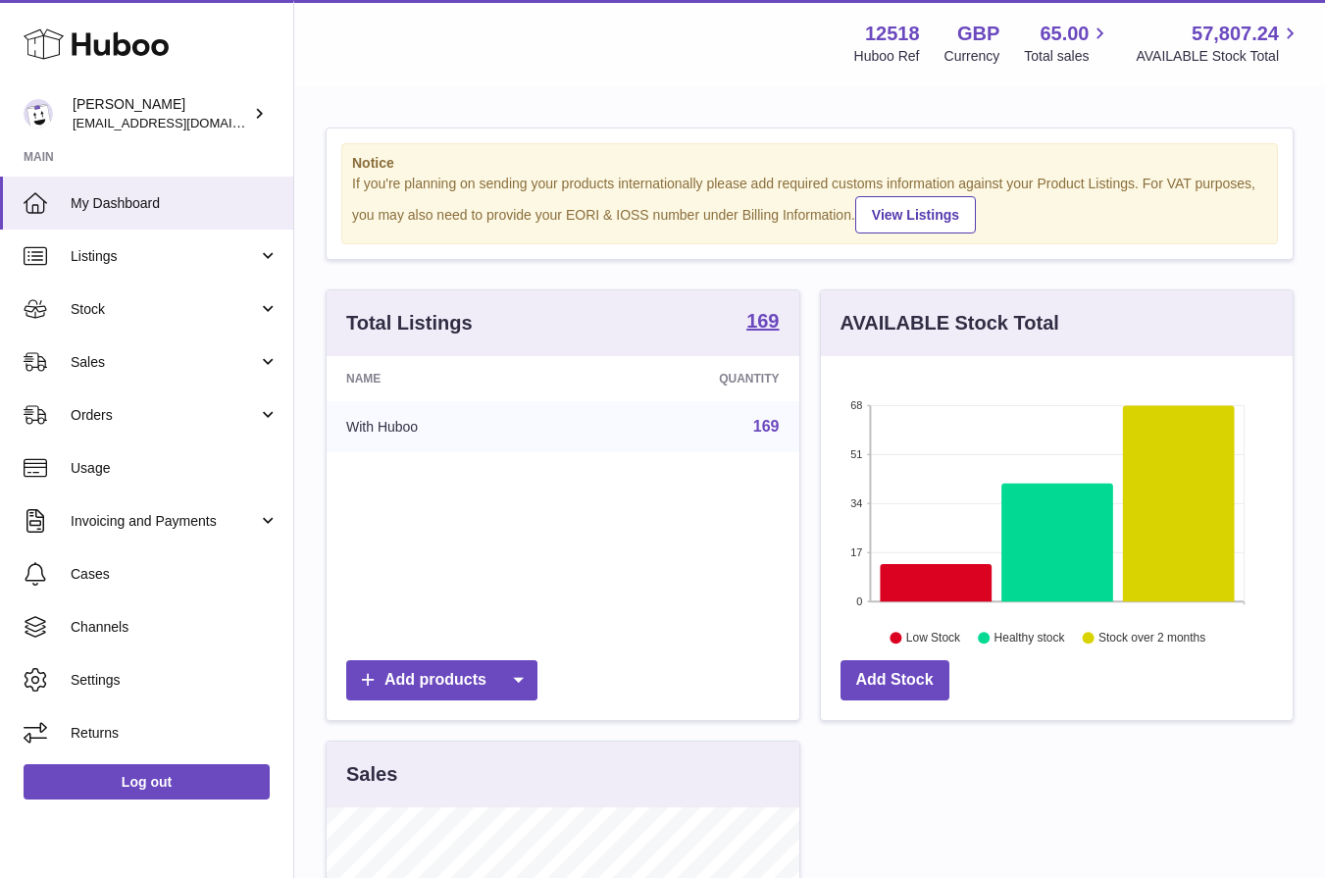
scroll to position [306, 472]
click at [105, 324] on link "Stock" at bounding box center [146, 308] width 293 height 53
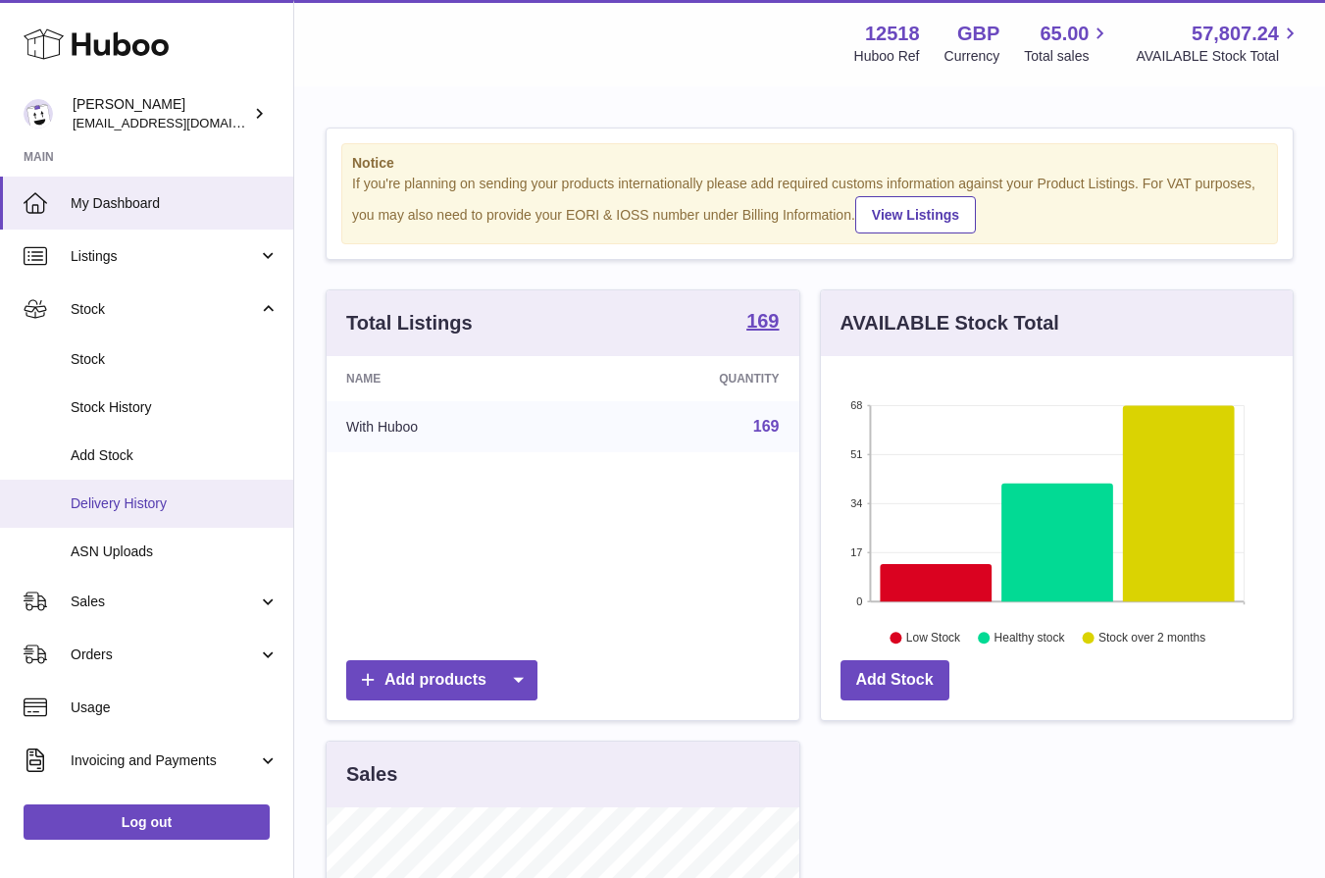
click at [116, 487] on link "Delivery History" at bounding box center [146, 504] width 293 height 48
